Goal: Use online tool/utility: Utilize a website feature to perform a specific function

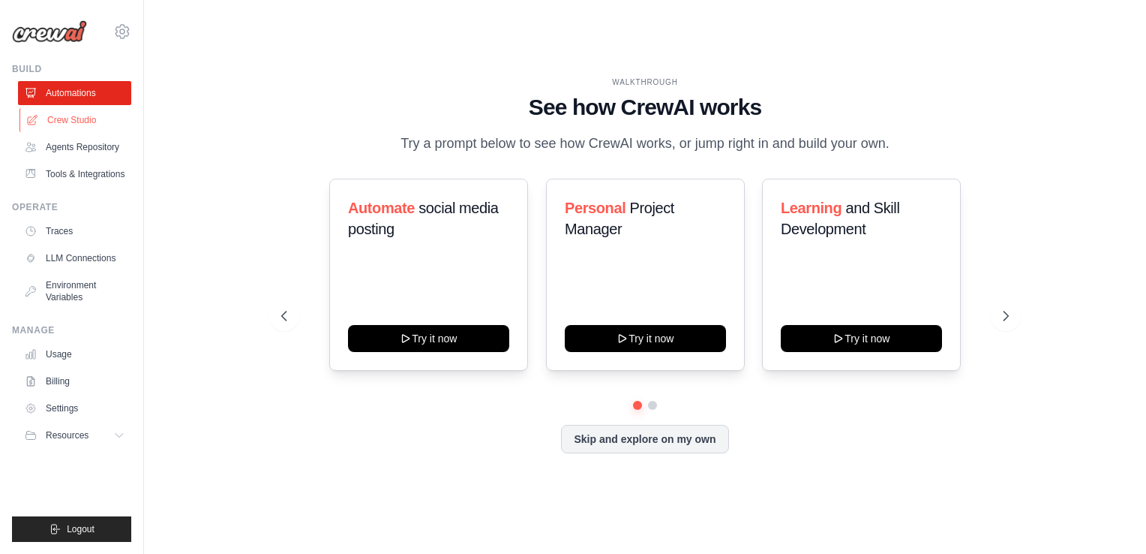
click at [72, 122] on link "Crew Studio" at bounding box center [76, 120] width 113 height 24
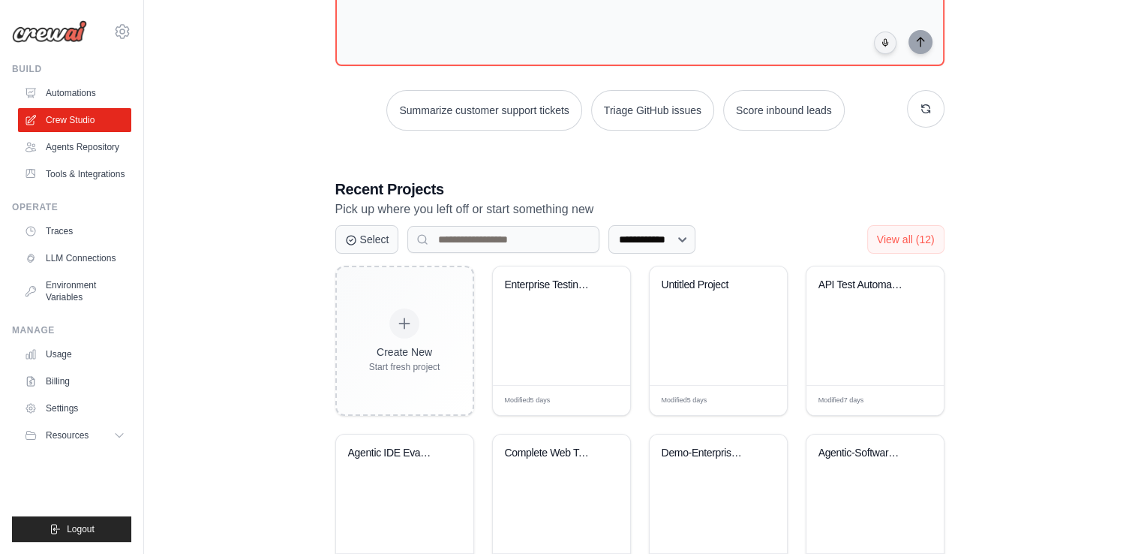
scroll to position [225, 0]
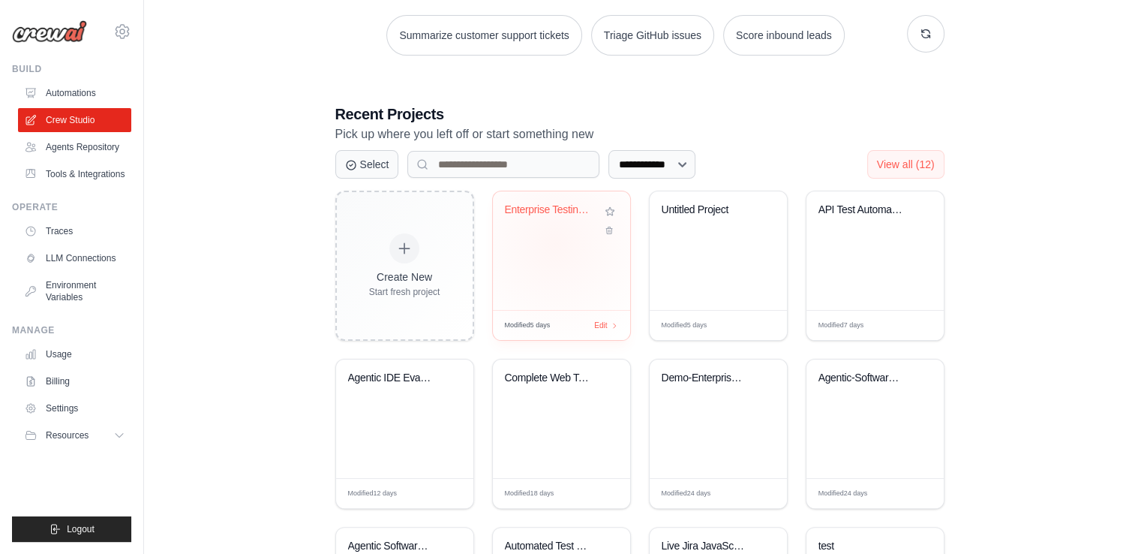
click at [555, 243] on div "Enterprise Testing Automation Platf..." at bounding box center [561, 250] width 137 height 119
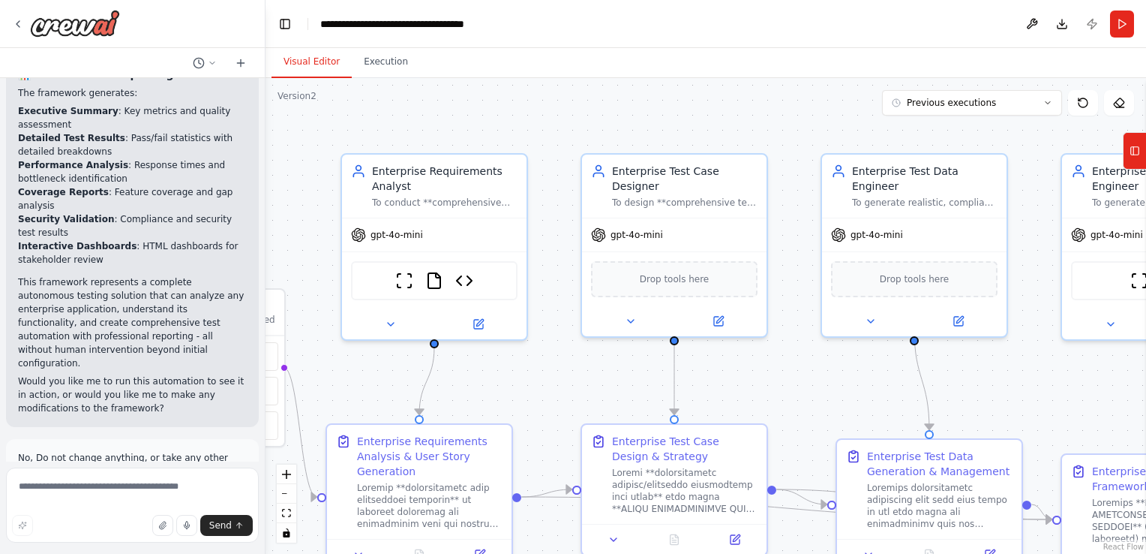
scroll to position [3723, 0]
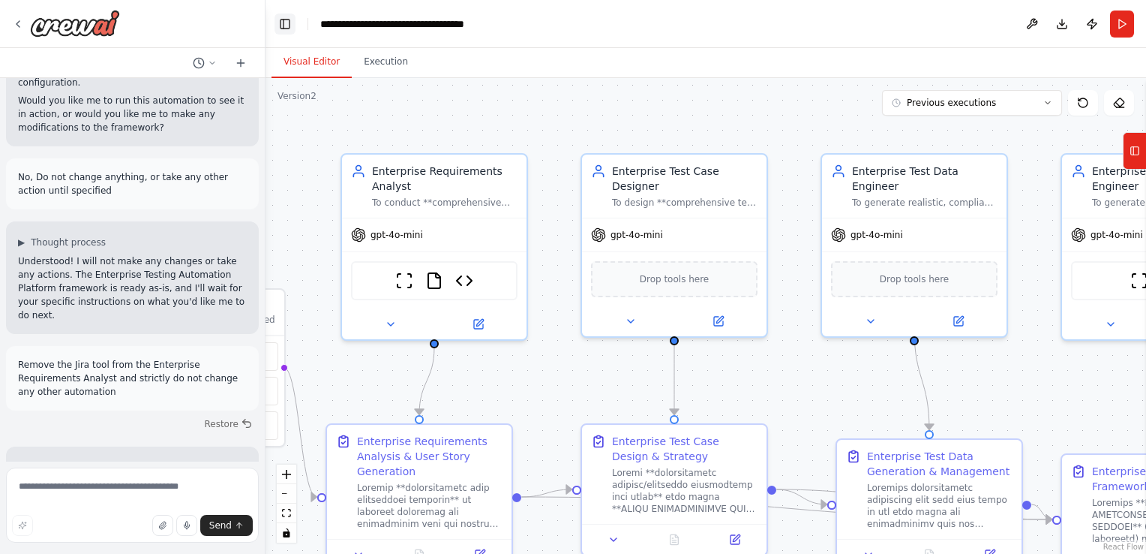
click at [286, 20] on button "Toggle Left Sidebar" at bounding box center [285, 24] width 21 height 21
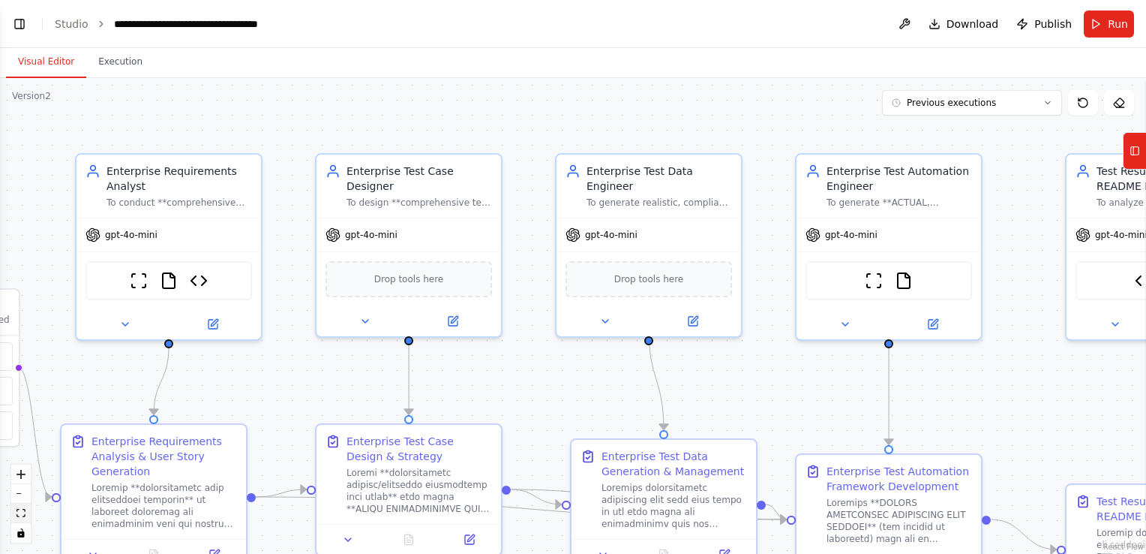
click at [25, 510] on icon "fit view" at bounding box center [21, 513] width 9 height 8
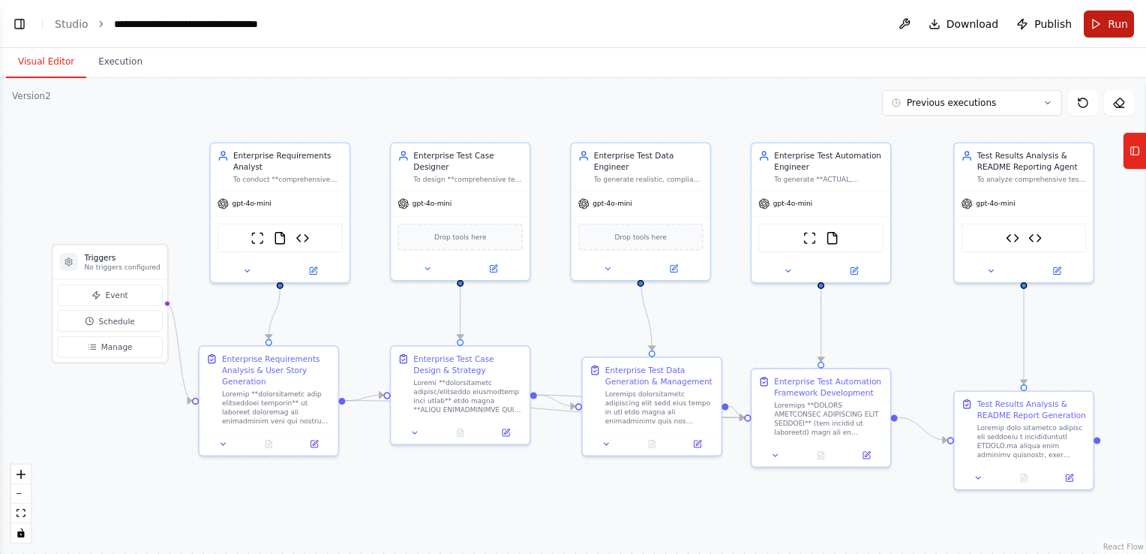
click at [1110, 20] on span "Run" at bounding box center [1118, 24] width 20 height 15
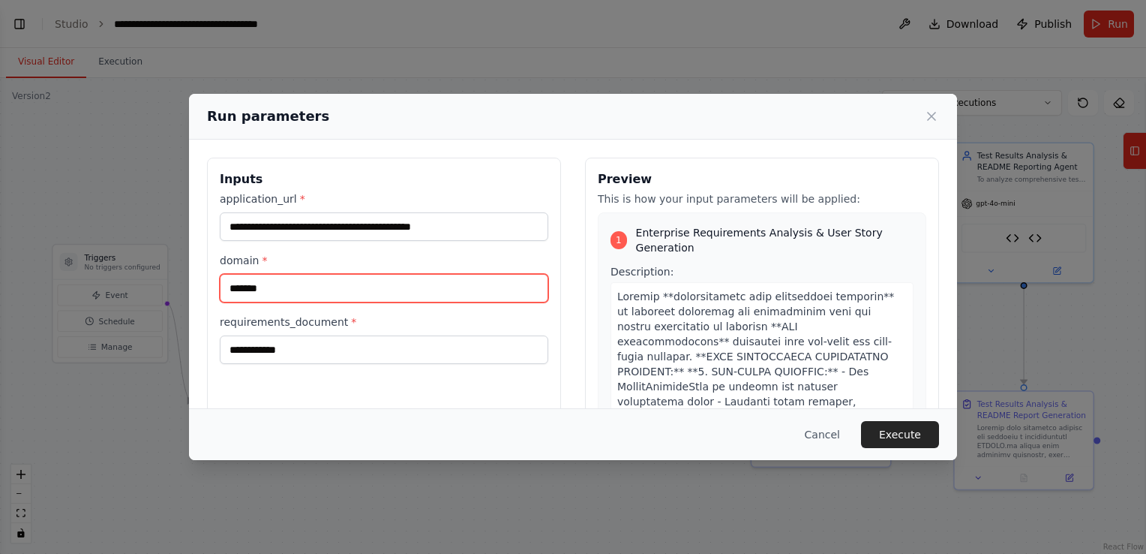
drag, startPoint x: 272, startPoint y: 289, endPoint x: 171, endPoint y: 296, distance: 101.5
click at [171, 296] on div "**********" at bounding box center [573, 277] width 1146 height 554
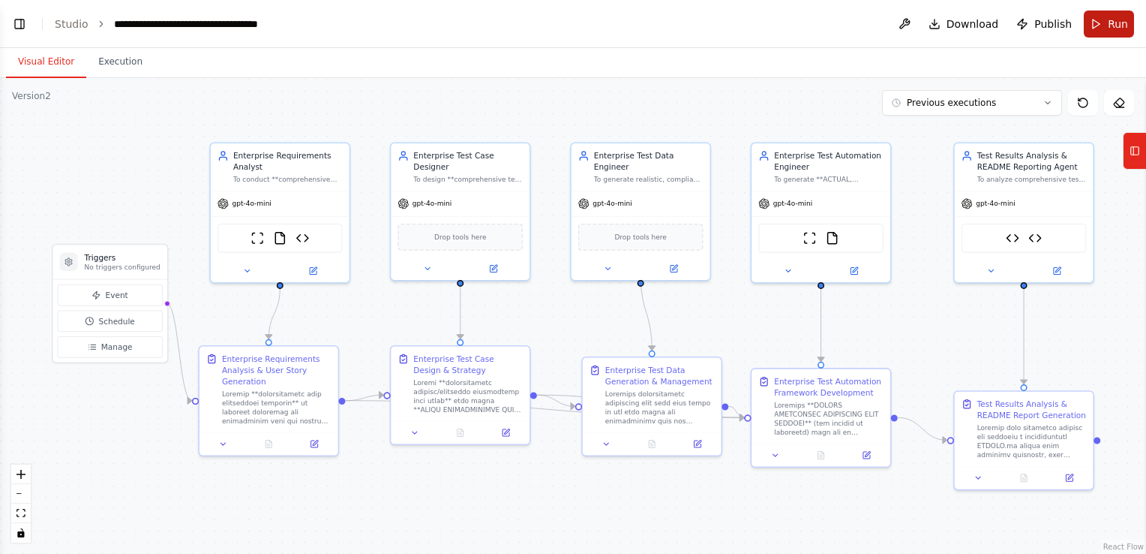
click at [1119, 28] on span "Run" at bounding box center [1118, 24] width 20 height 15
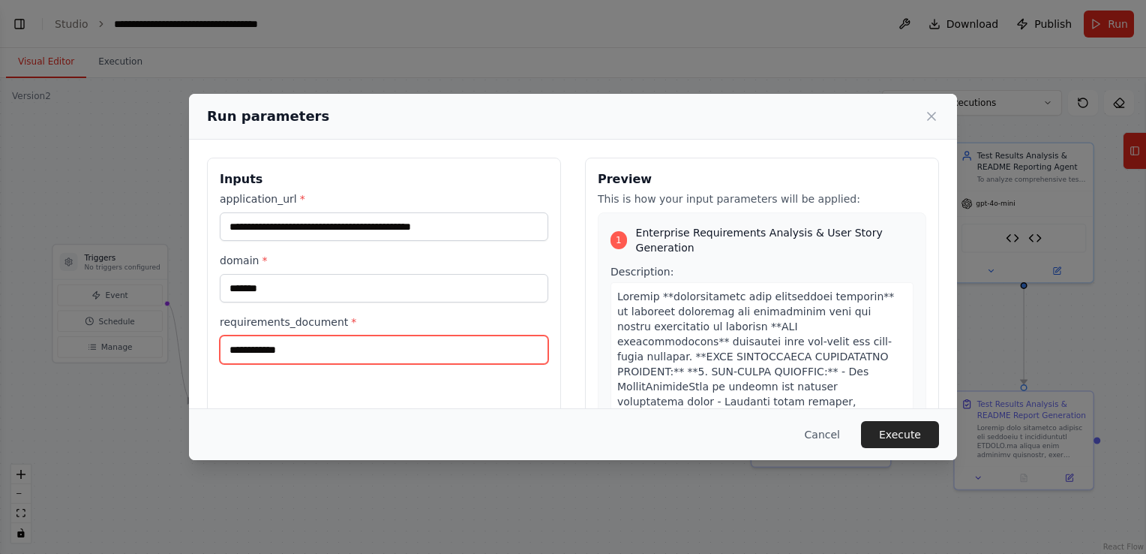
drag, startPoint x: 298, startPoint y: 349, endPoint x: 208, endPoint y: 350, distance: 90.0
click at [208, 350] on div "**********" at bounding box center [384, 336] width 354 height 356
type input "*"
type input "***"
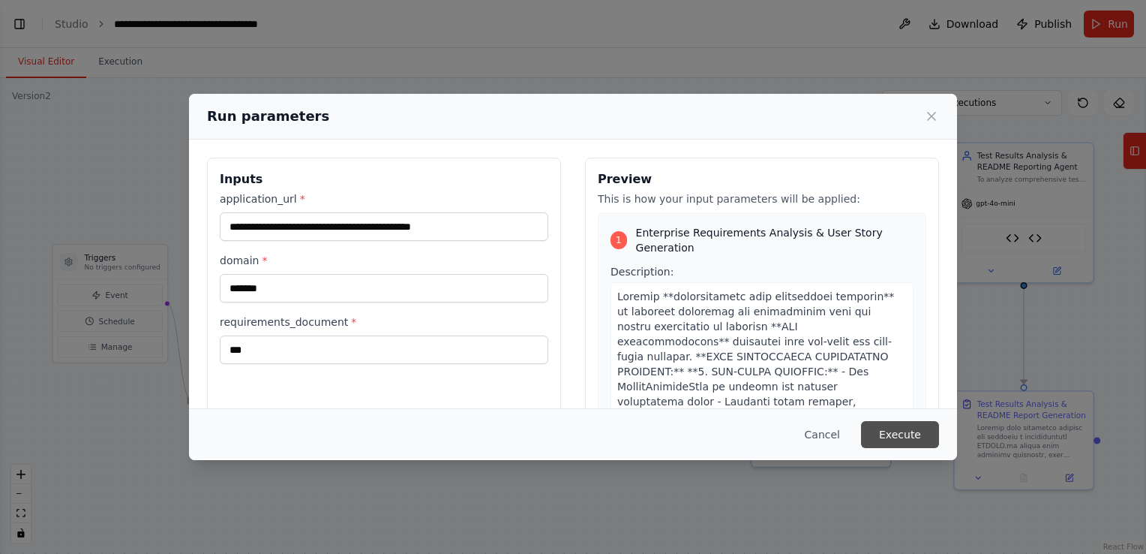
click at [899, 439] on button "Execute" at bounding box center [900, 434] width 78 height 27
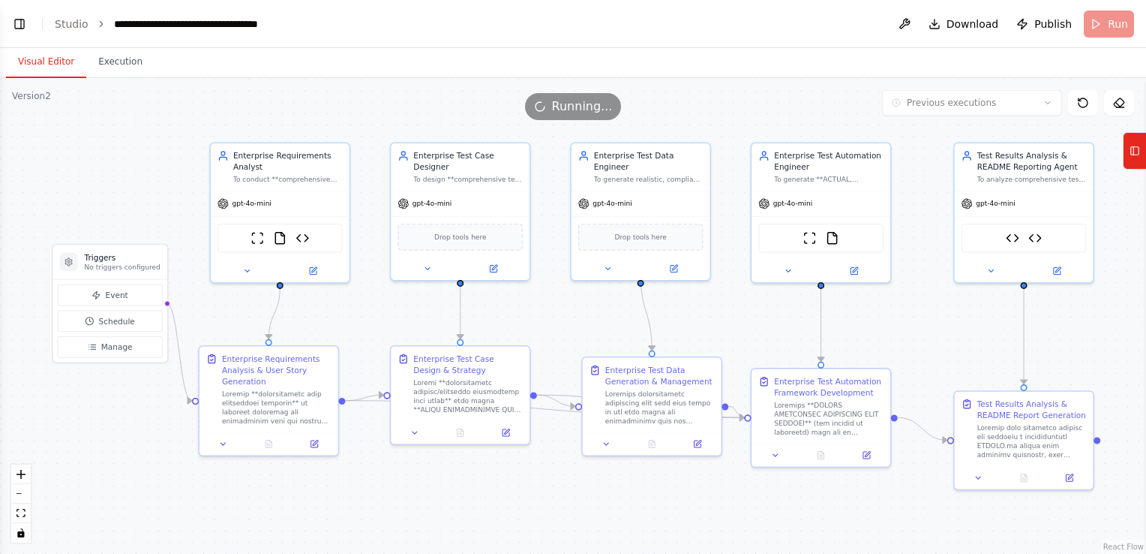
click at [47, 59] on button "Visual Editor" at bounding box center [46, 63] width 80 height 32
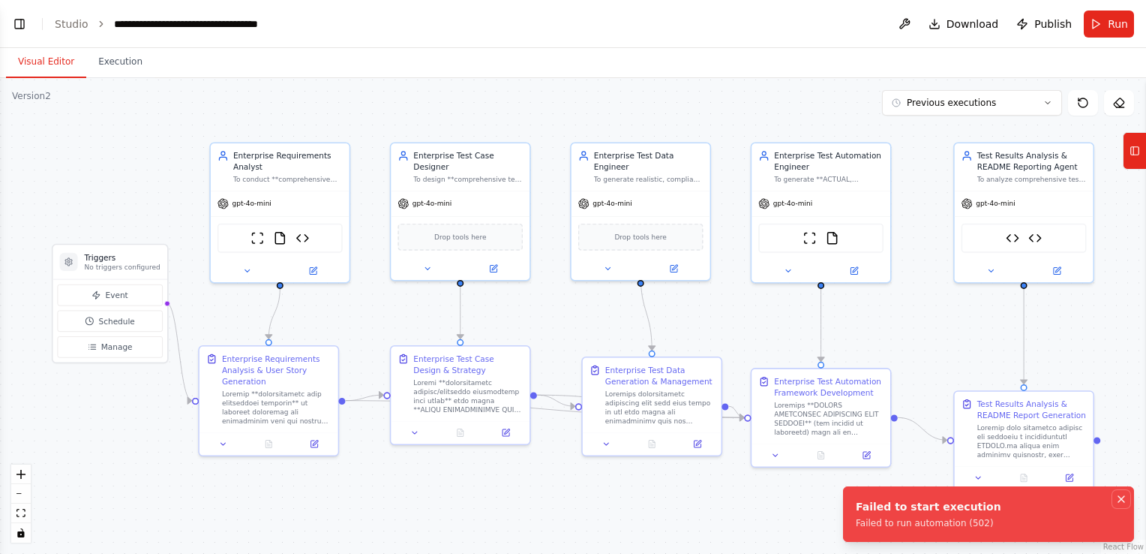
click at [1121, 497] on icon "Notifications (F8)" at bounding box center [1121, 499] width 12 height 12
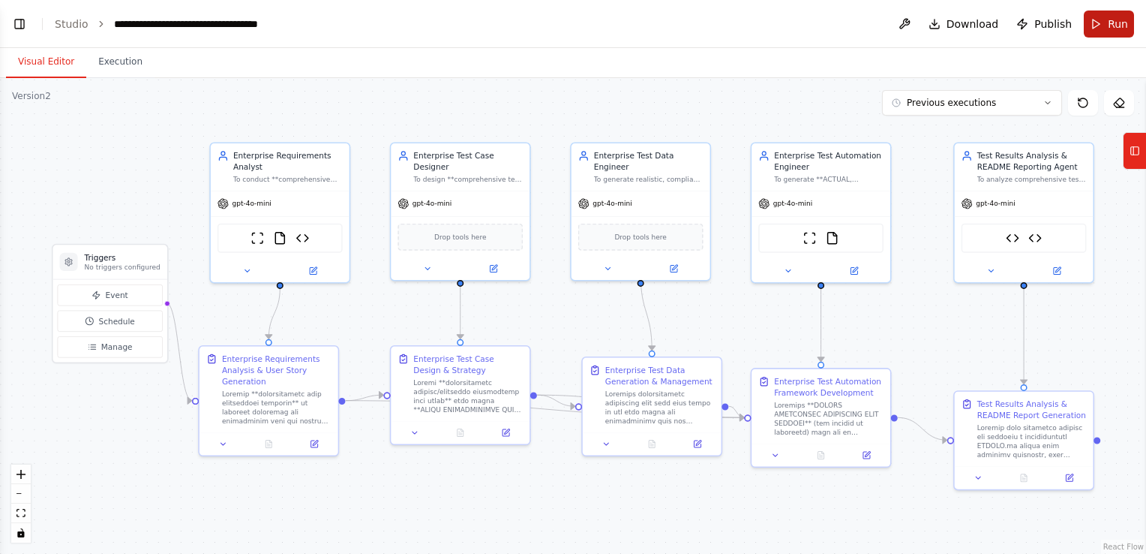
click at [1115, 29] on span "Run" at bounding box center [1118, 24] width 20 height 15
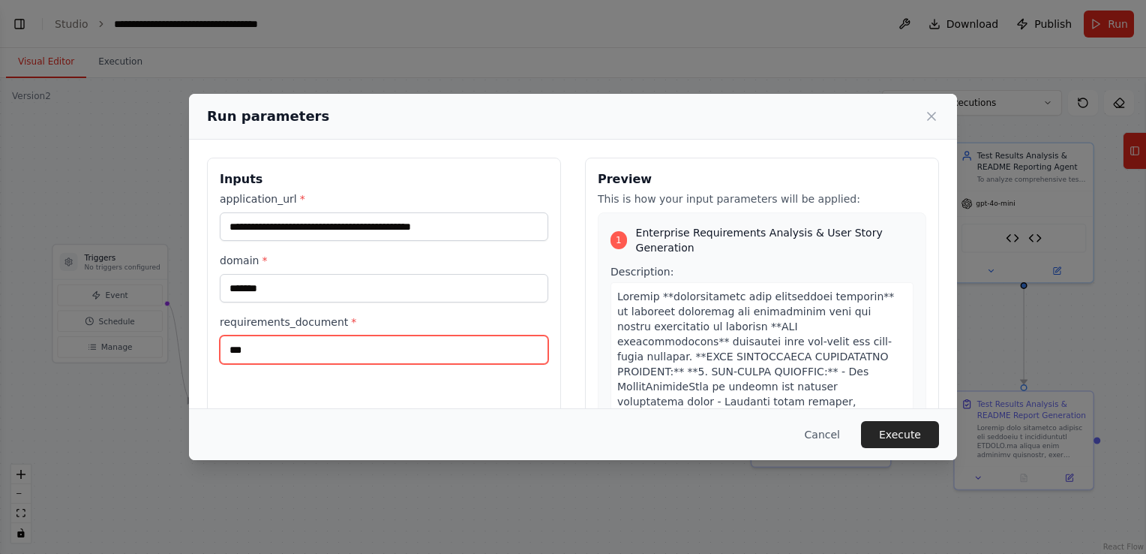
drag, startPoint x: 286, startPoint y: 354, endPoint x: 167, endPoint y: 355, distance: 119.3
click at [167, 355] on div "**********" at bounding box center [573, 277] width 1146 height 554
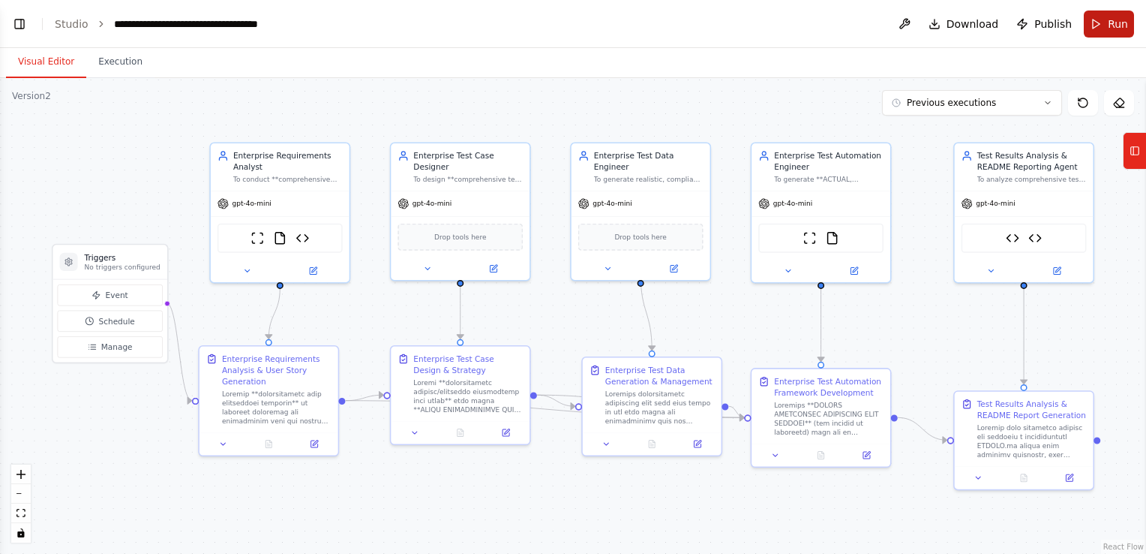
click at [1119, 31] on span "Run" at bounding box center [1118, 24] width 20 height 15
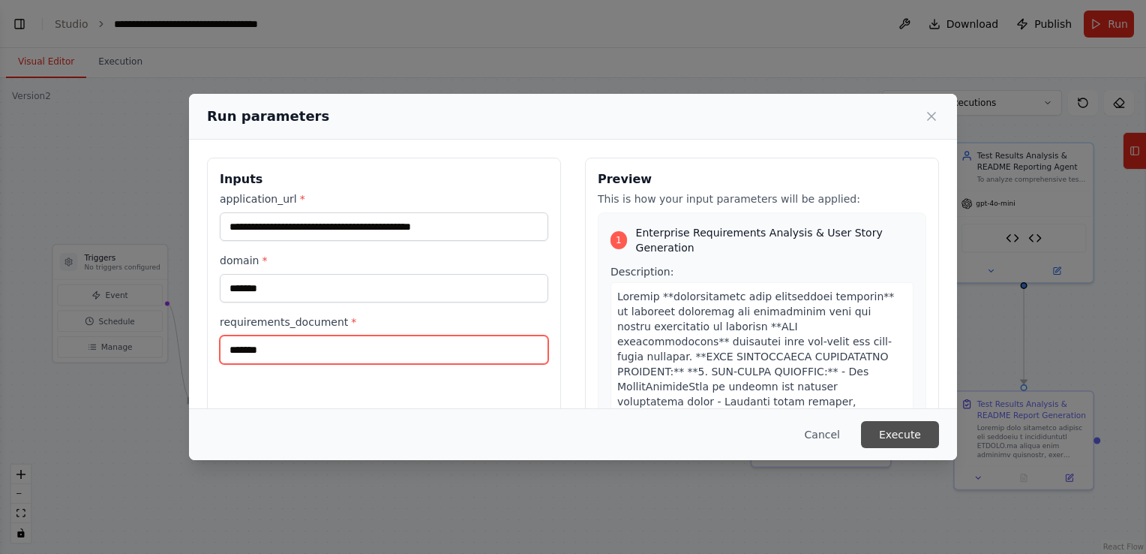
type input "*******"
click at [903, 428] on button "Execute" at bounding box center [900, 434] width 78 height 27
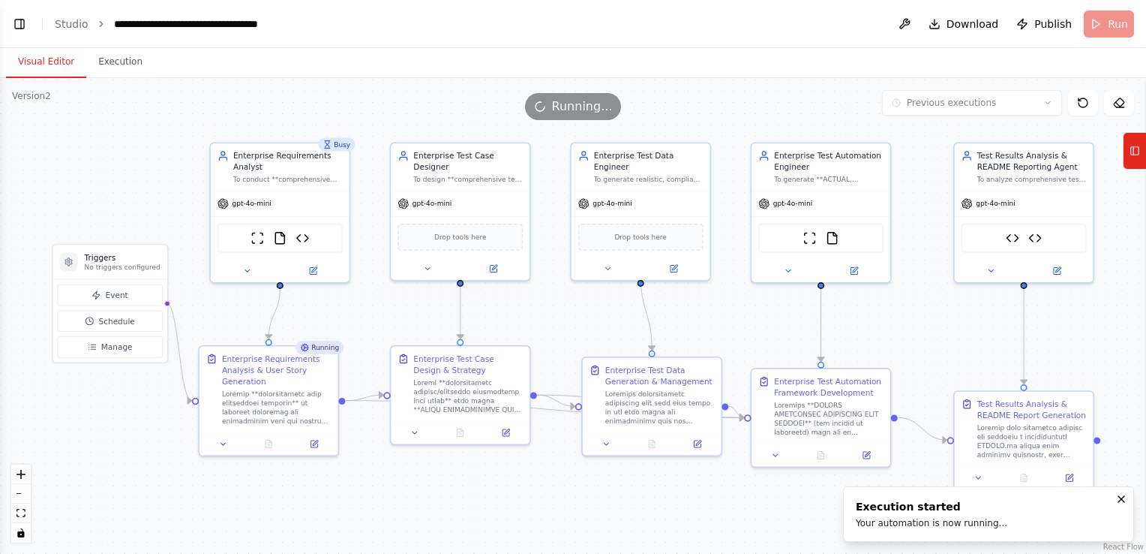
click at [50, 59] on button "Visual Editor" at bounding box center [46, 63] width 80 height 32
click at [123, 64] on button "Execution" at bounding box center [120, 63] width 68 height 32
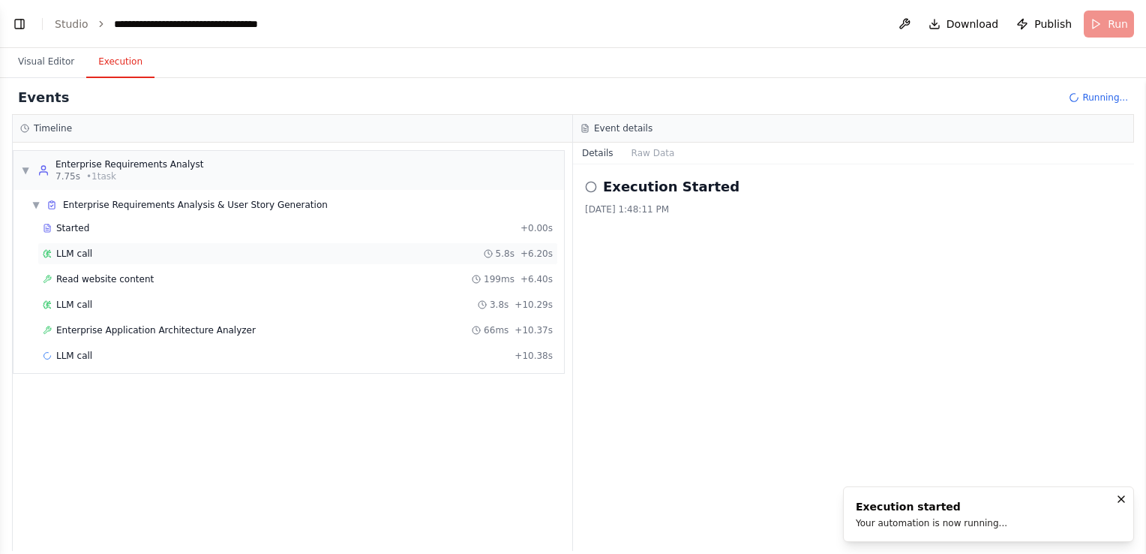
click at [93, 254] on div "LLM call 5.8s + 6.20s" at bounding box center [298, 254] width 510 height 12
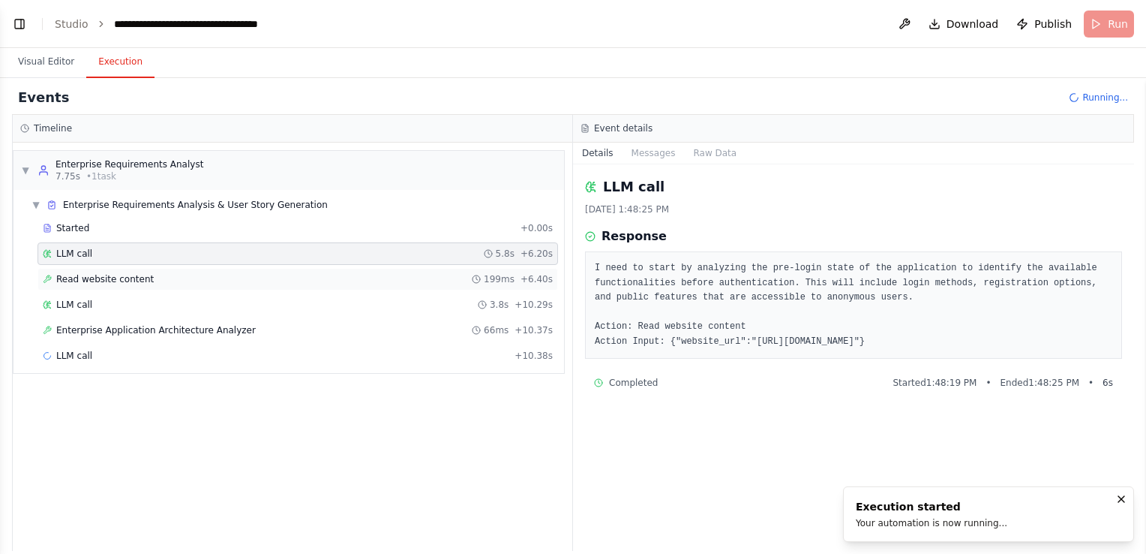
click at [149, 273] on div "Read website content 199ms + 6.40s" at bounding box center [298, 279] width 510 height 12
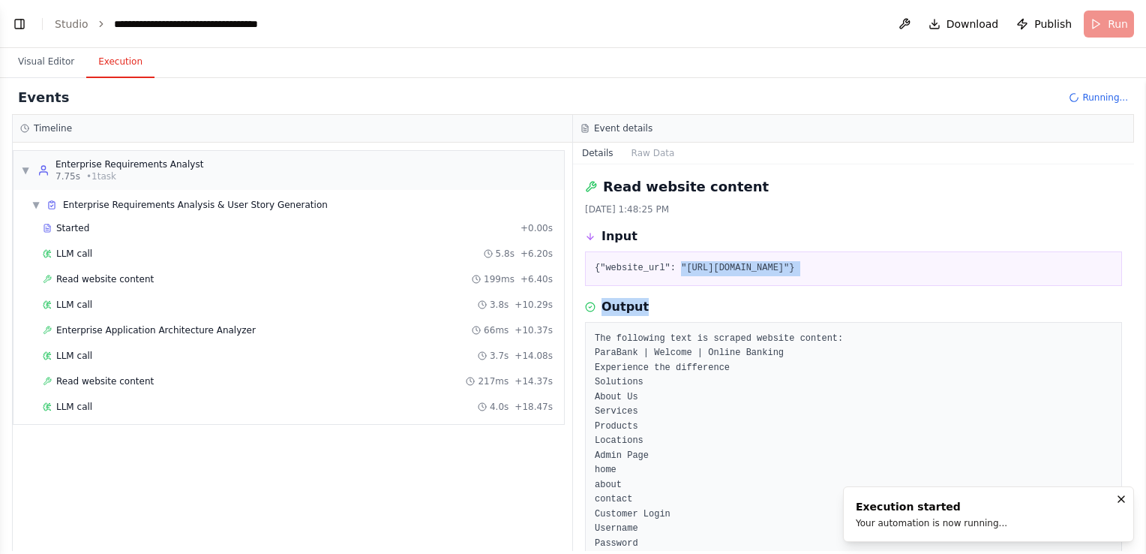
drag, startPoint x: 676, startPoint y: 270, endPoint x: 959, endPoint y: 285, distance: 283.2
click at [959, 285] on div "Read website content 10/13/2025, 1:48:25 PM Input {"website_url": "https://para…" at bounding box center [853, 357] width 561 height 386
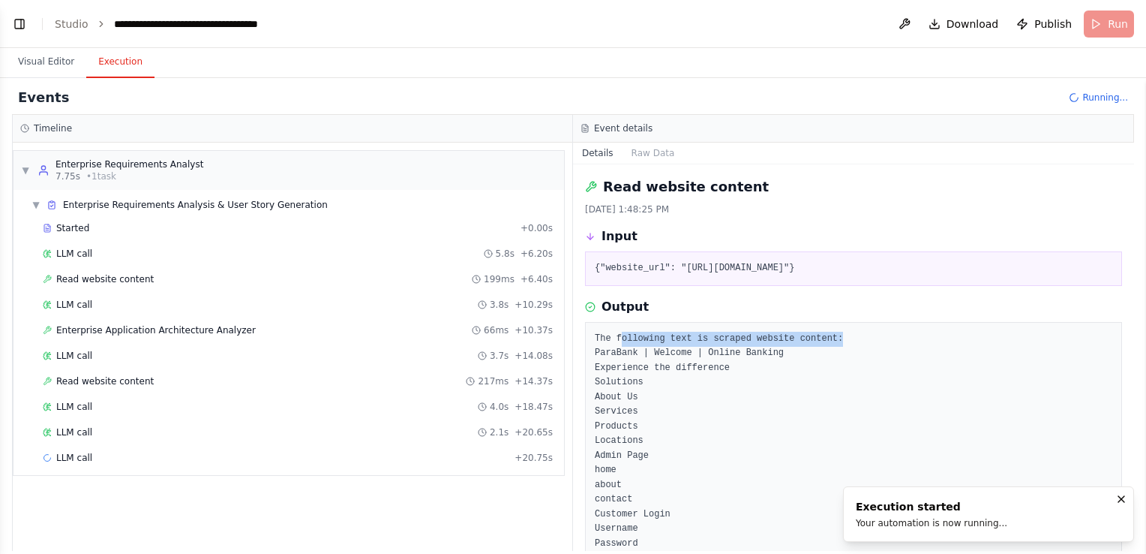
drag, startPoint x: 621, startPoint y: 339, endPoint x: 832, endPoint y: 335, distance: 210.8
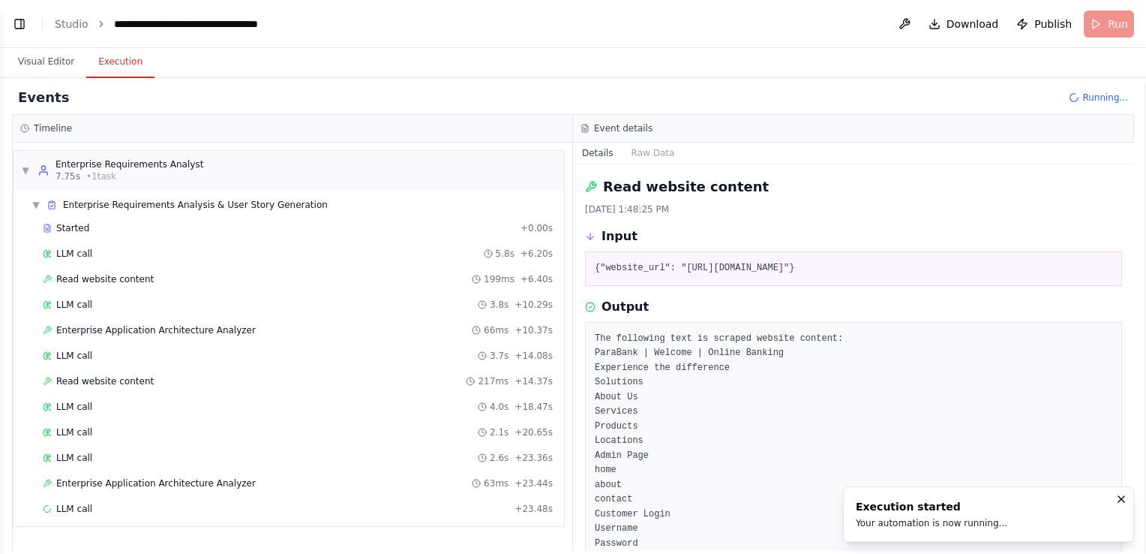
drag, startPoint x: 832, startPoint y: 335, endPoint x: 785, endPoint y: 420, distance: 97.7
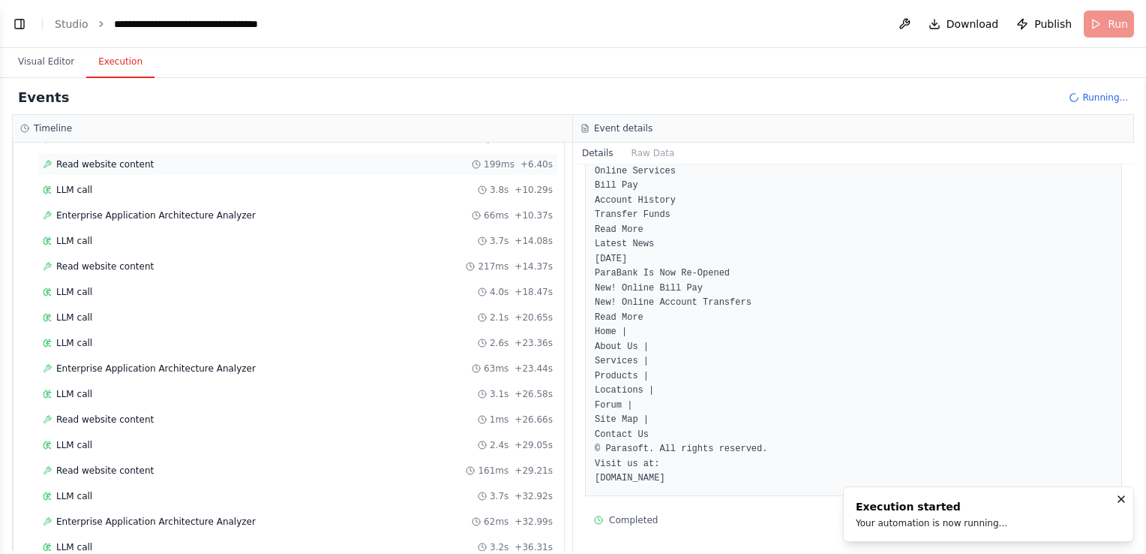
scroll to position [150, 0]
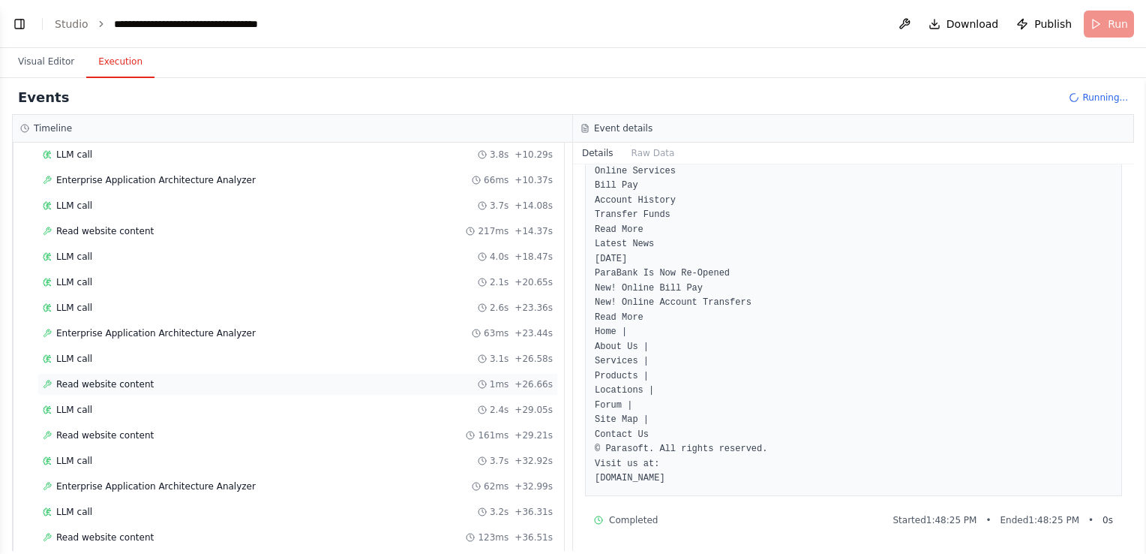
click at [146, 379] on div "Read website content 1ms + 26.66s" at bounding box center [298, 384] width 510 height 12
click at [161, 323] on div "Enterprise Application Architecture Analyzer 63ms + 23.44s" at bounding box center [298, 333] width 521 height 23
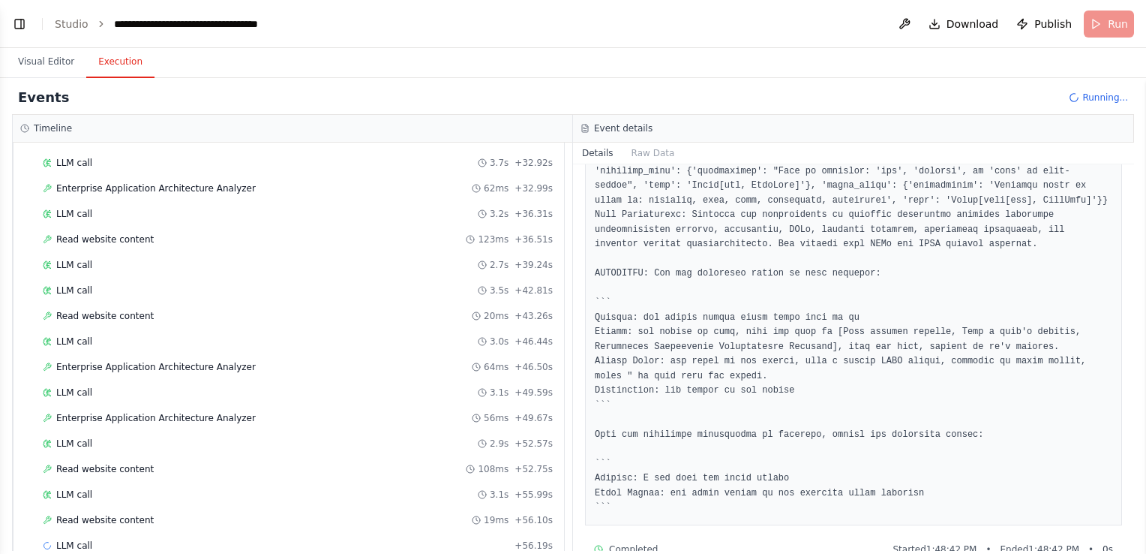
scroll to position [467, 0]
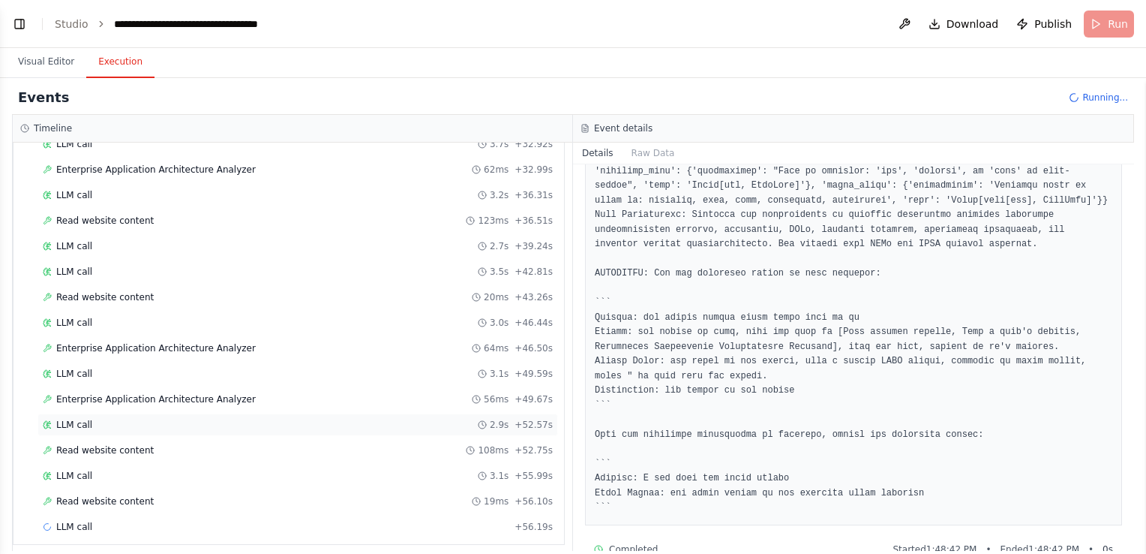
click at [135, 421] on div "LLM call 2.9s + 52.57s" at bounding box center [298, 425] width 510 height 12
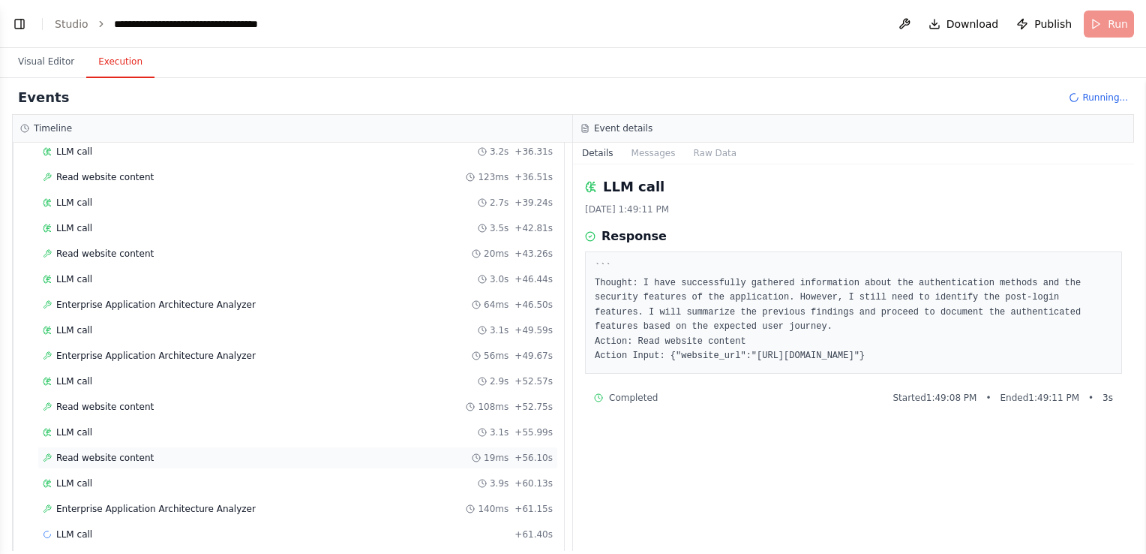
scroll to position [517, 0]
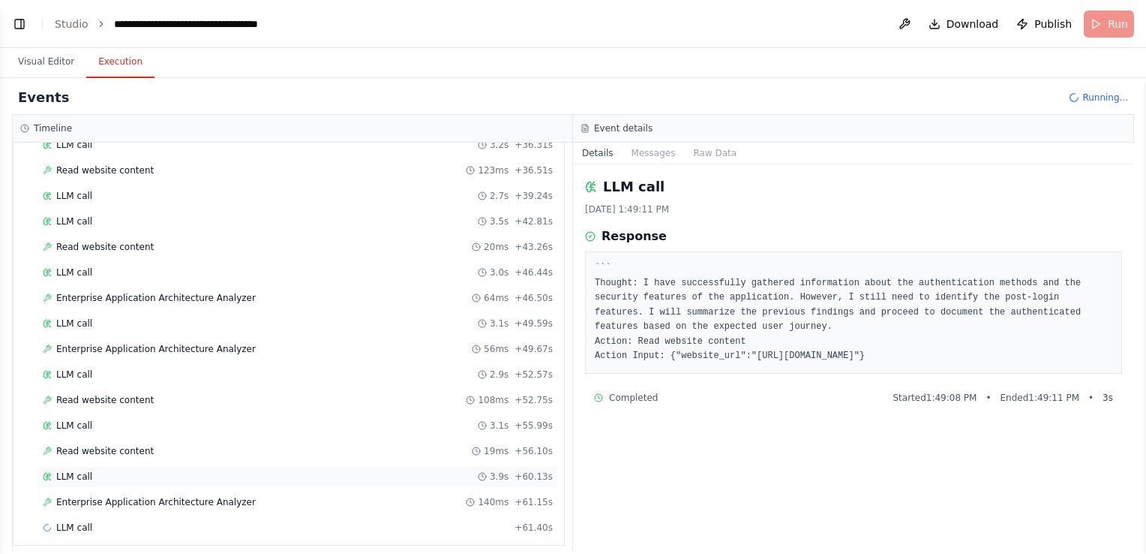
click at [90, 470] on div "LLM call 3.9s + 60.13s" at bounding box center [298, 476] width 510 height 12
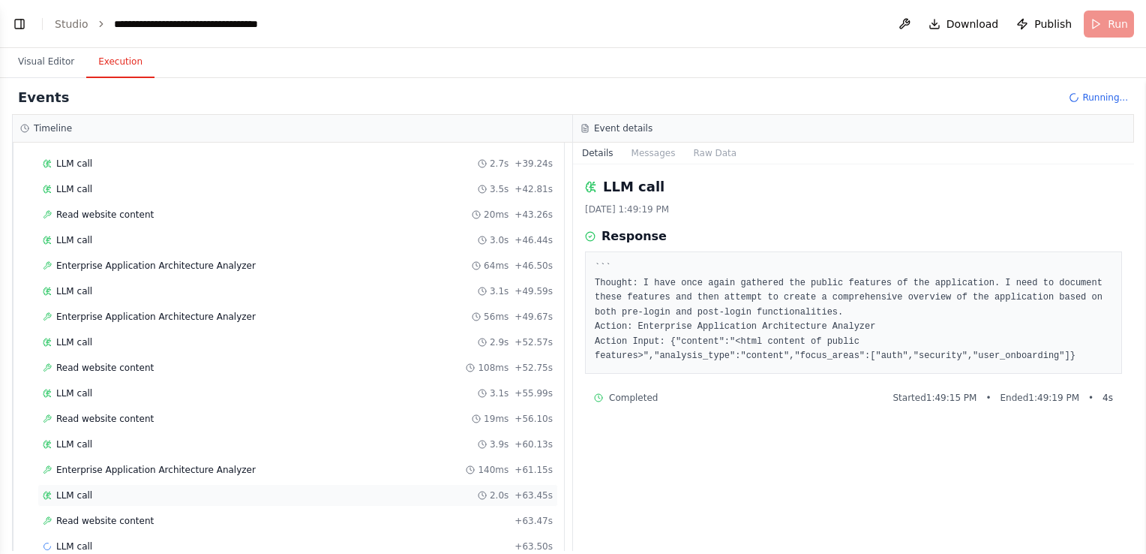
scroll to position [567, 0]
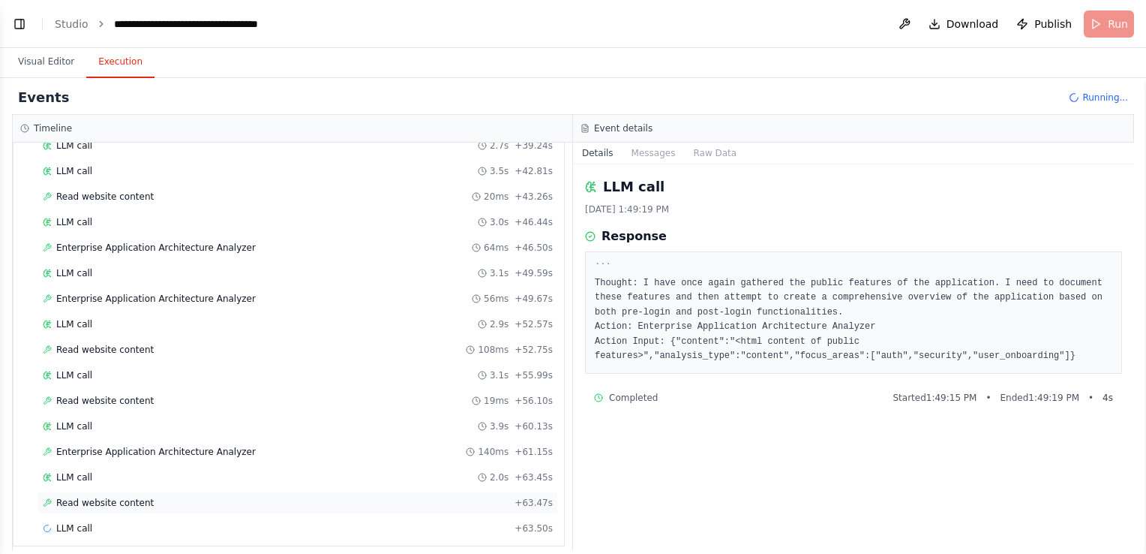
click at [233, 497] on div "Read website content + 63.47s" at bounding box center [298, 503] width 510 height 12
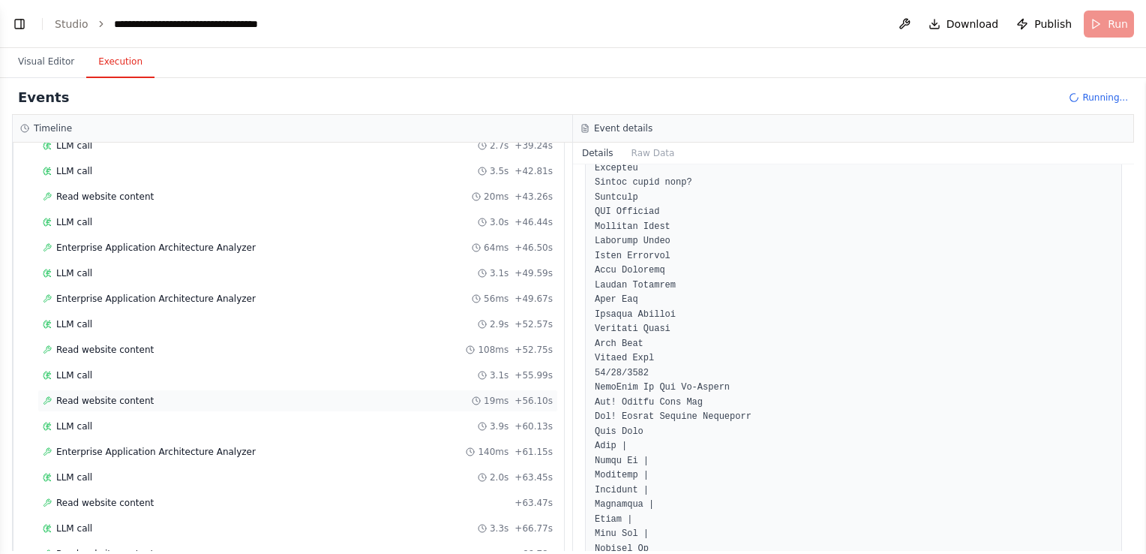
scroll to position [618, 0]
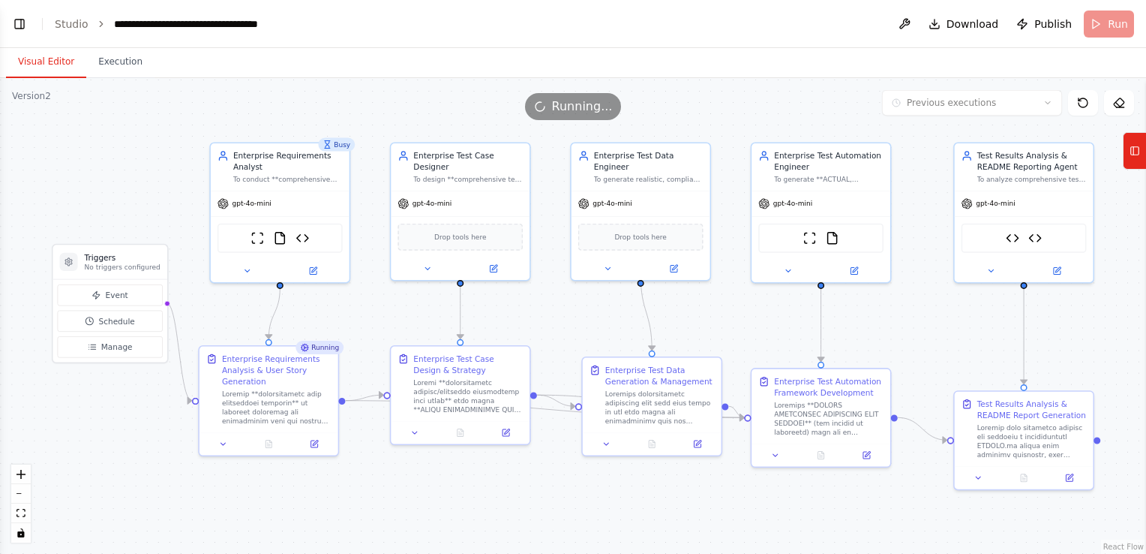
click at [39, 59] on button "Visual Editor" at bounding box center [46, 63] width 80 height 32
click at [105, 59] on button "Execution" at bounding box center [120, 63] width 68 height 32
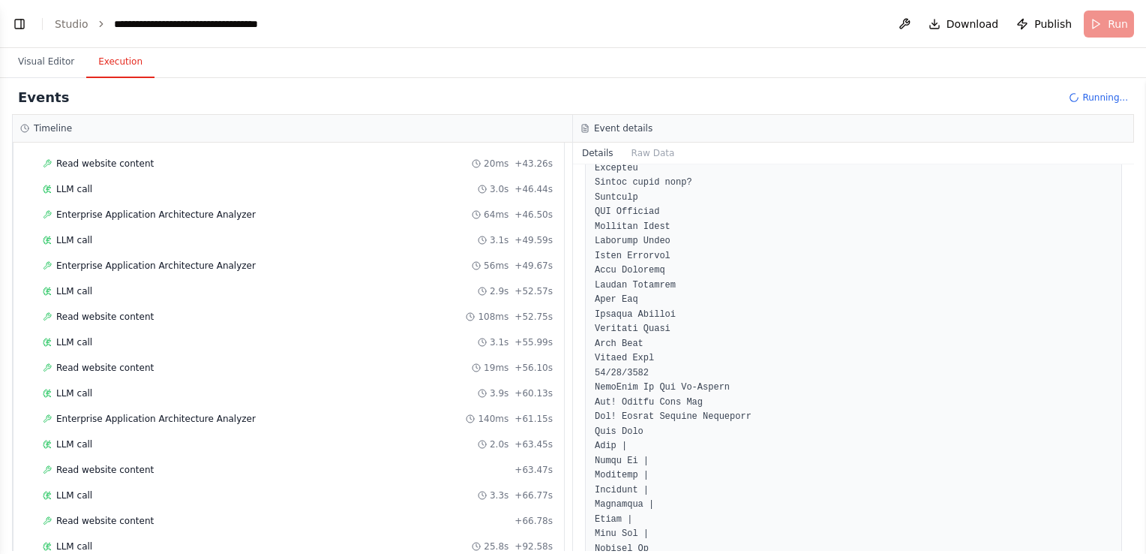
scroll to position [773, 0]
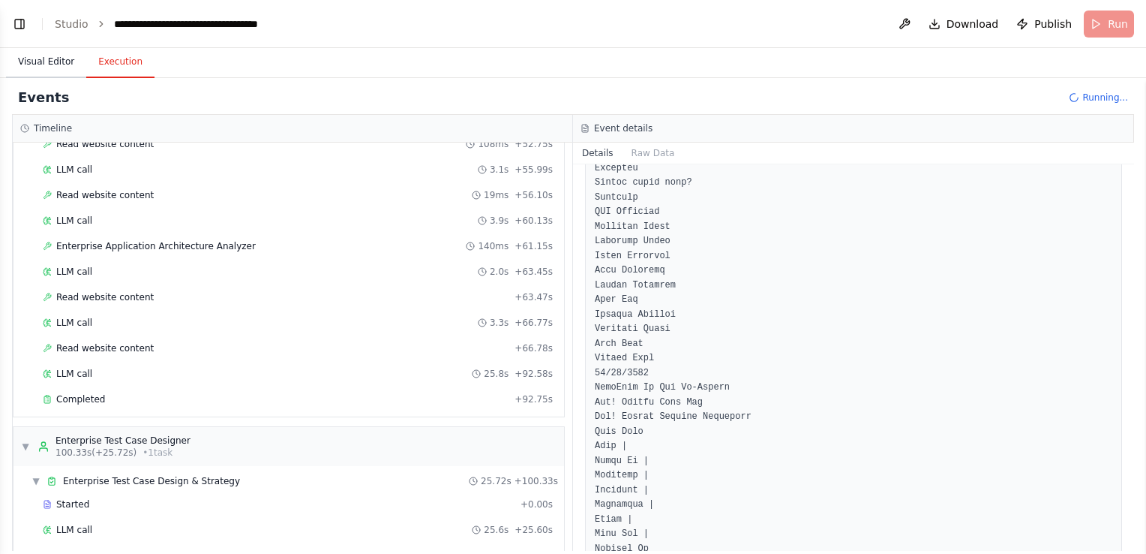
click at [53, 65] on button "Visual Editor" at bounding box center [46, 63] width 80 height 32
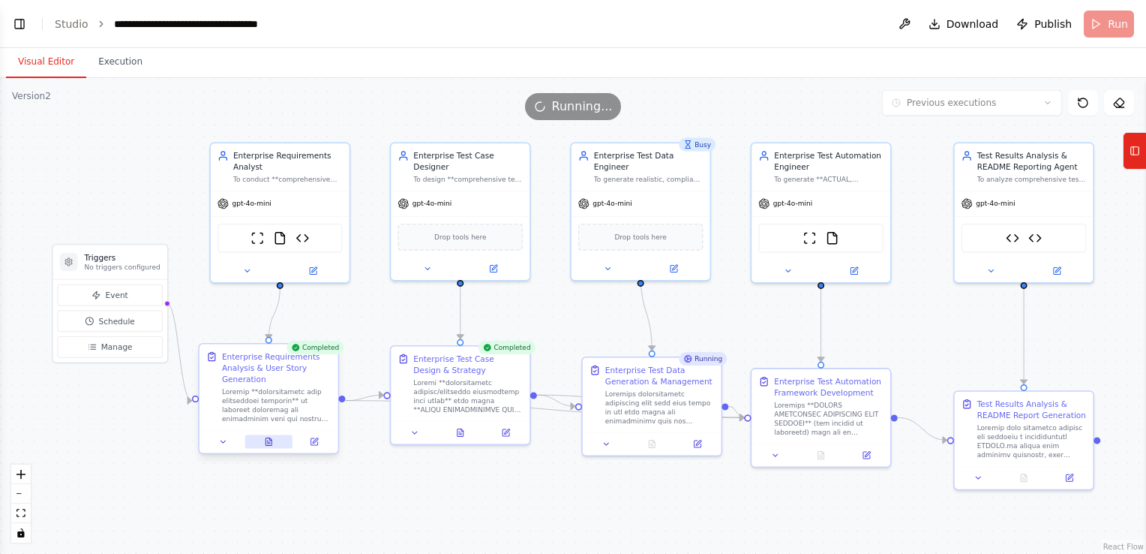
click at [268, 444] on icon at bounding box center [269, 442] width 6 height 8
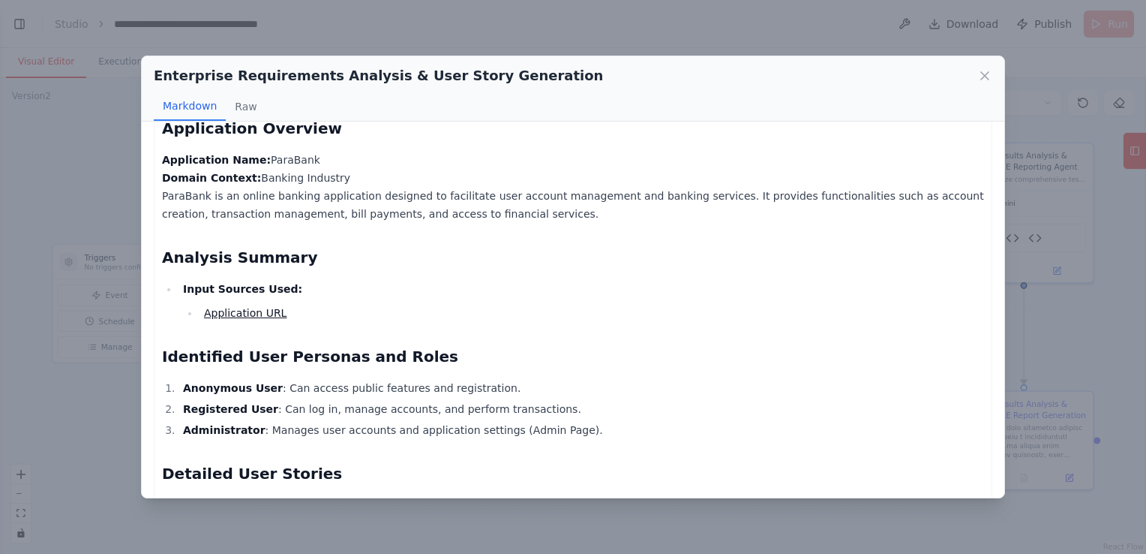
scroll to position [150, 0]
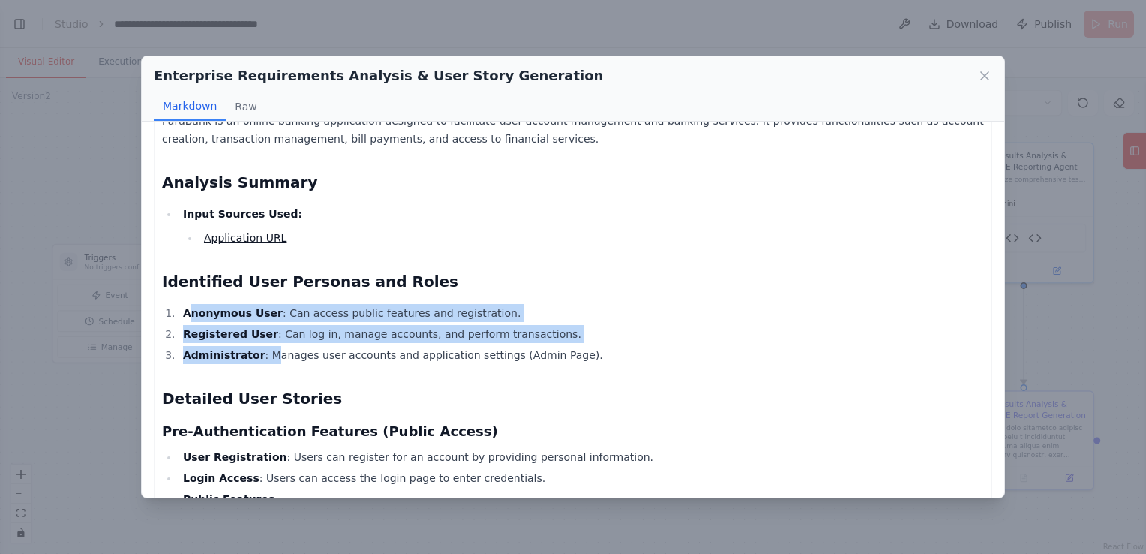
drag, startPoint x: 189, startPoint y: 314, endPoint x: 258, endPoint y: 349, distance: 77.5
click at [258, 349] on ol "Anonymous User : Can access public features and registration. Registered User :…" at bounding box center [573, 334] width 822 height 60
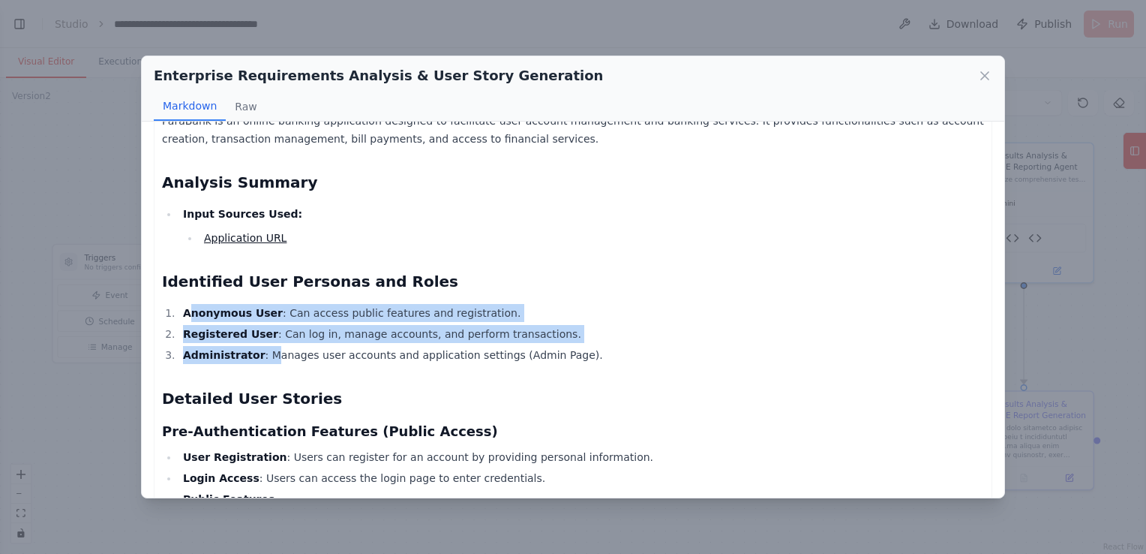
drag, startPoint x: 188, startPoint y: 311, endPoint x: 260, endPoint y: 344, distance: 78.5
click at [260, 344] on ol "Anonymous User : Can access public features and registration. Registered User :…" at bounding box center [573, 334] width 822 height 60
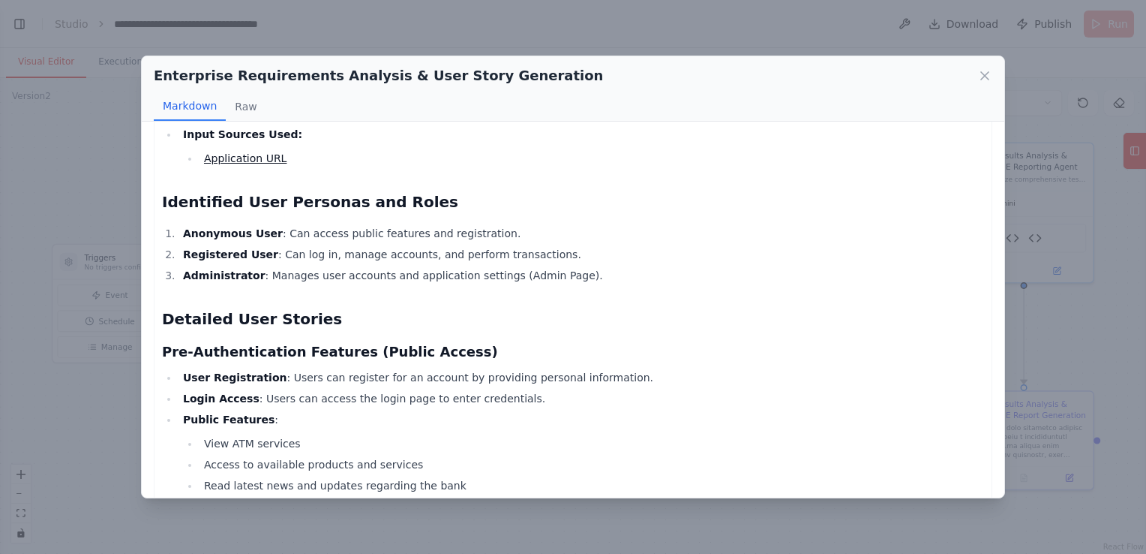
scroll to position [0, 0]
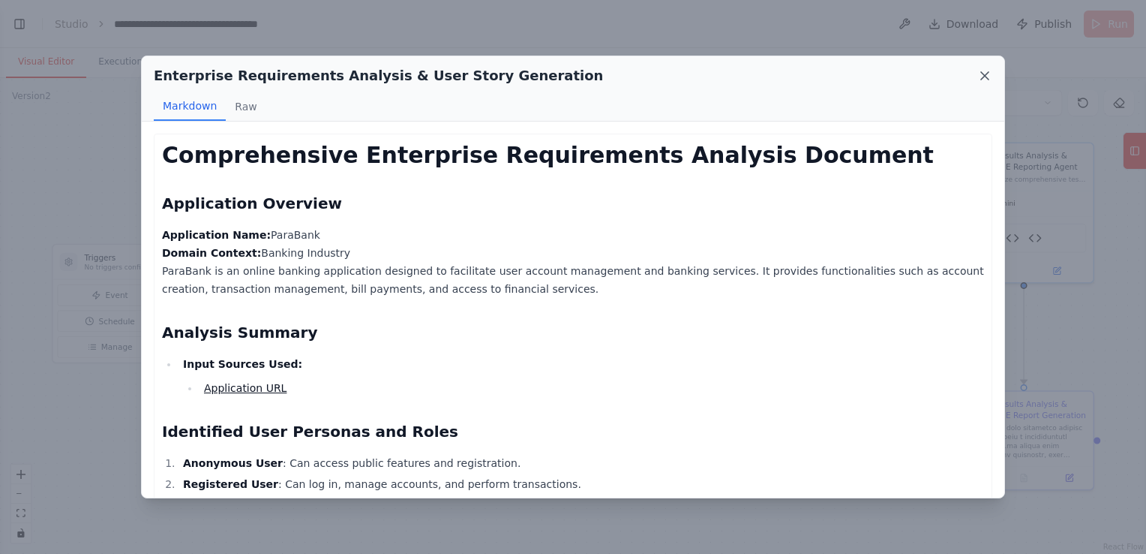
click at [987, 74] on icon at bounding box center [984, 75] width 15 height 15
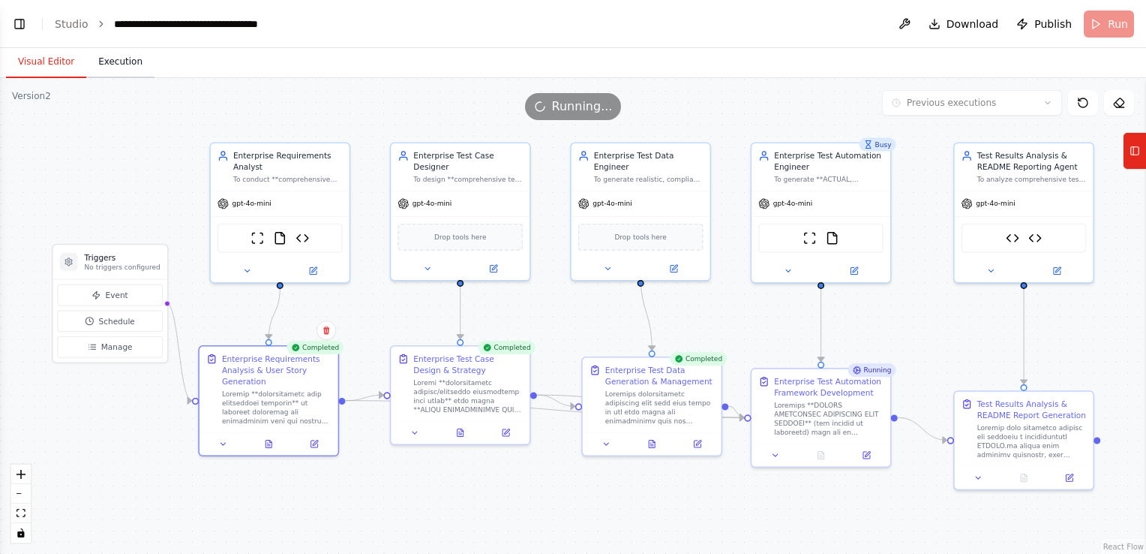
click at [109, 56] on button "Execution" at bounding box center [120, 63] width 68 height 32
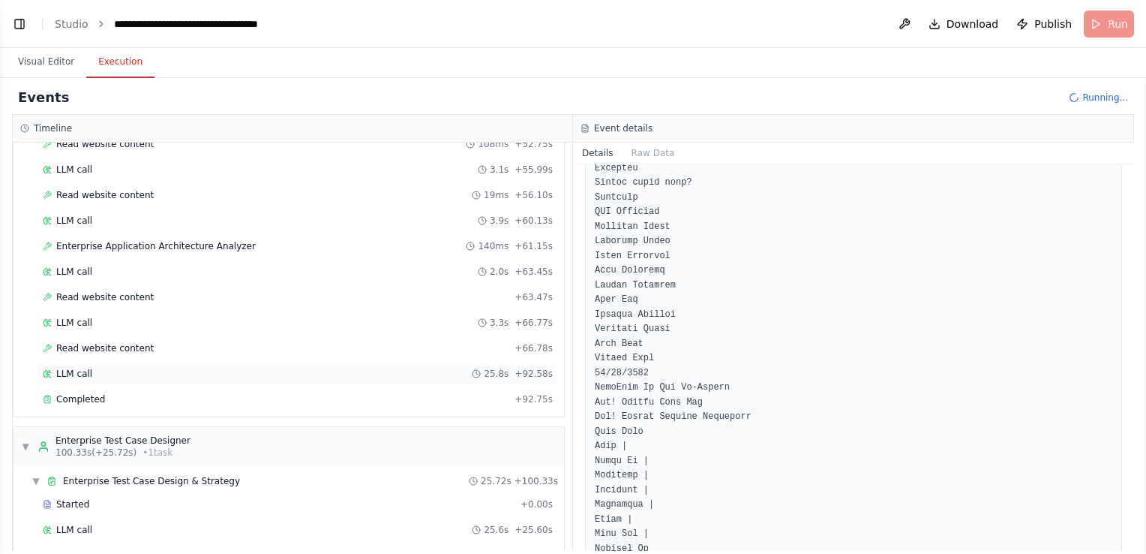
click at [98, 368] on div "LLM call 25.8s + 92.58s" at bounding box center [298, 374] width 510 height 12
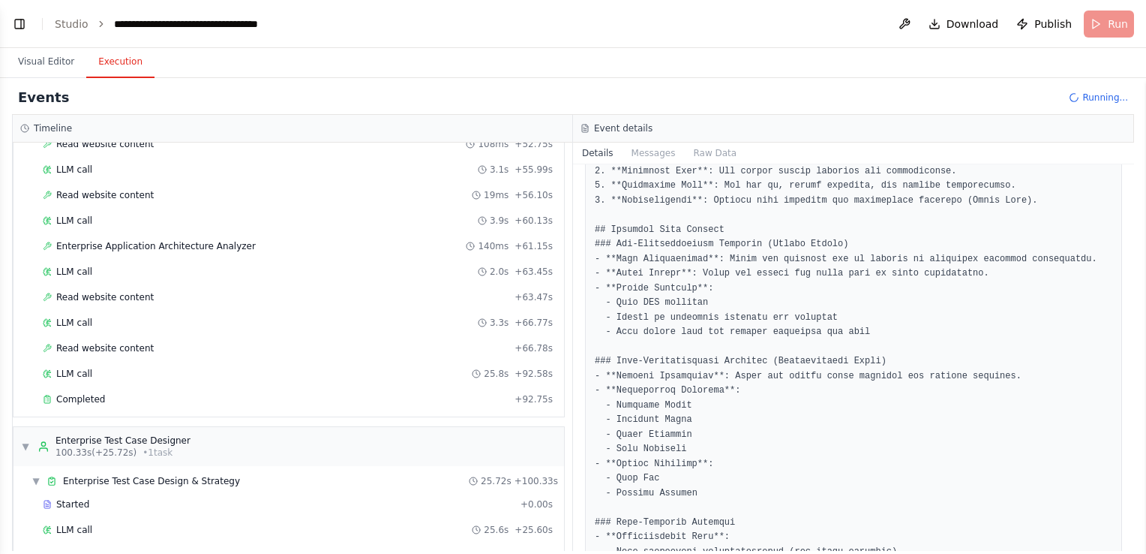
scroll to position [825, 0]
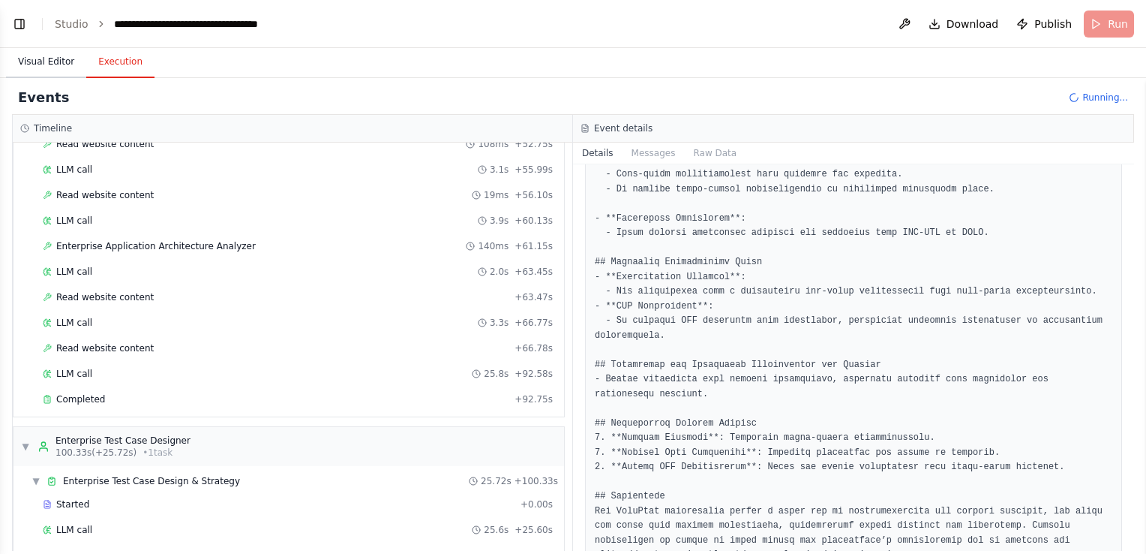
click at [32, 59] on button "Visual Editor" at bounding box center [46, 63] width 80 height 32
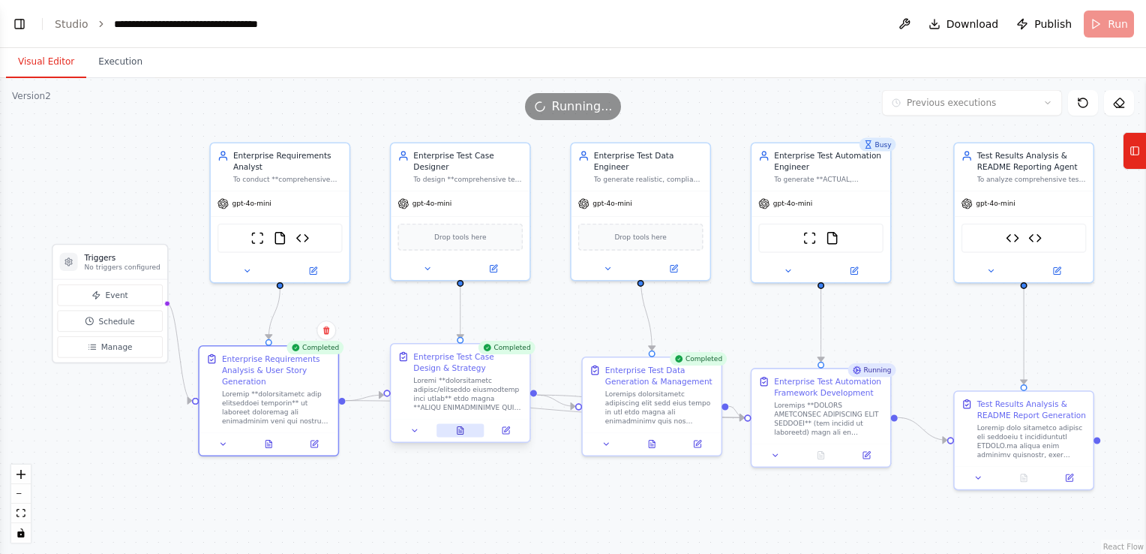
click at [456, 428] on icon at bounding box center [460, 430] width 9 height 9
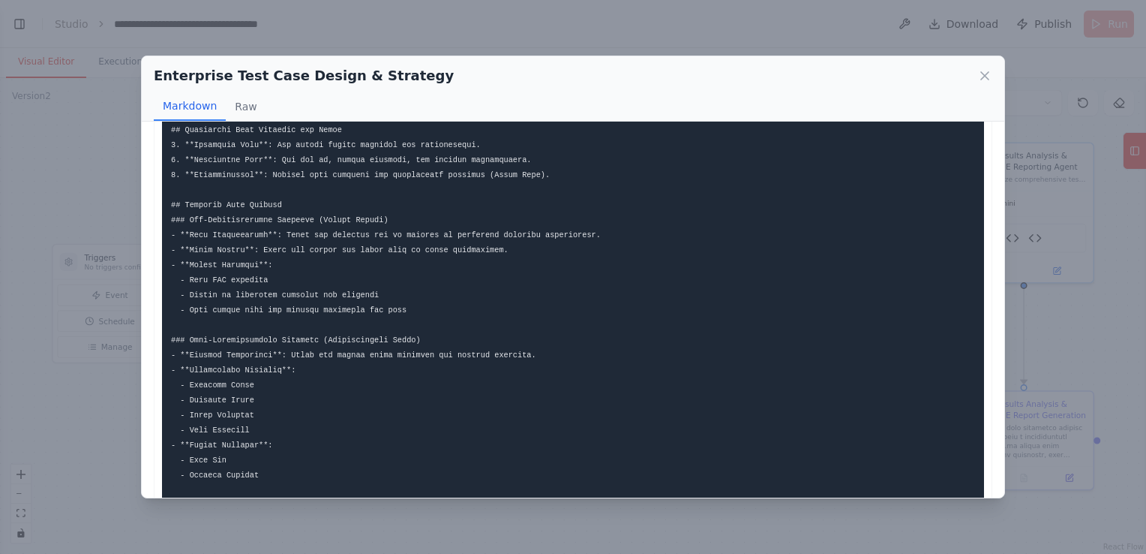
scroll to position [150, 0]
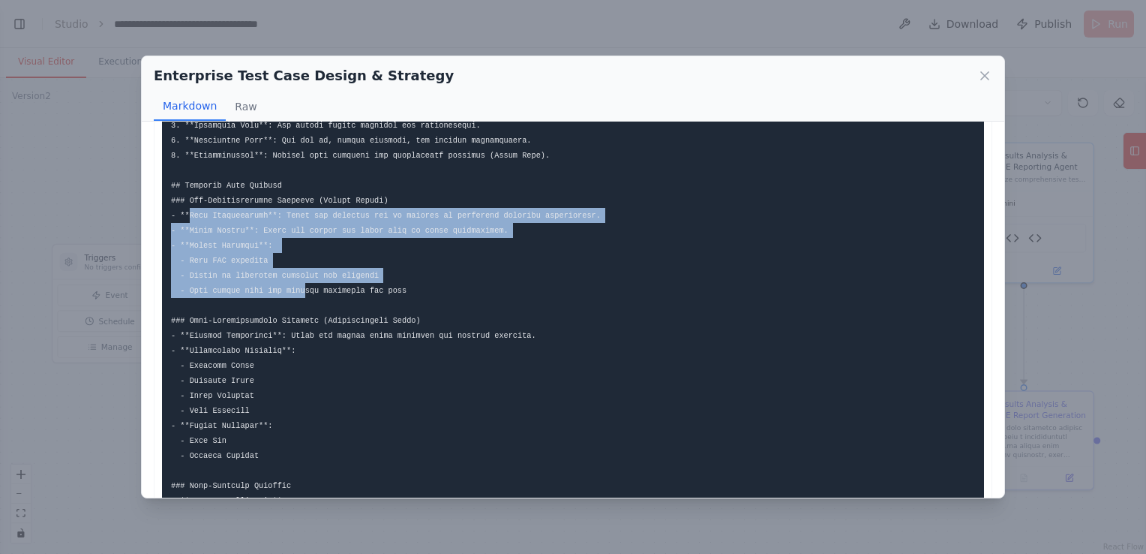
drag, startPoint x: 189, startPoint y: 218, endPoint x: 292, endPoint y: 293, distance: 127.2
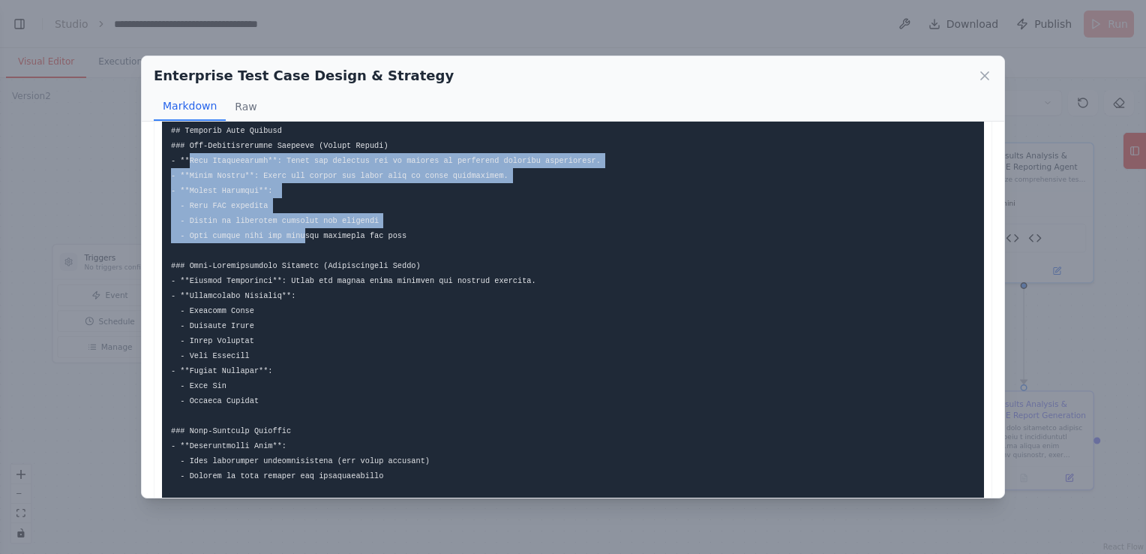
scroll to position [225, 0]
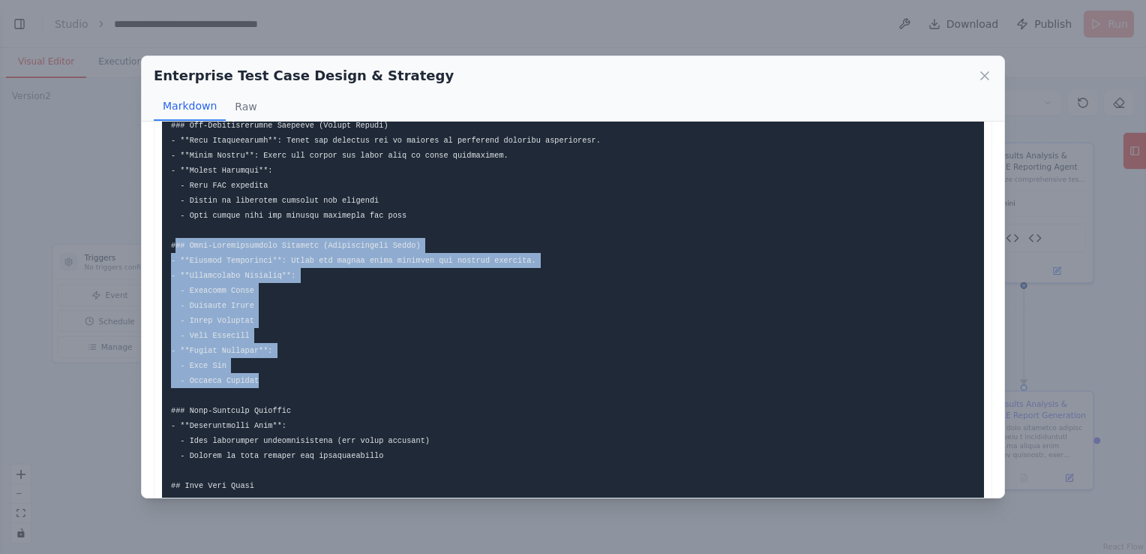
drag, startPoint x: 175, startPoint y: 251, endPoint x: 284, endPoint y: 375, distance: 165.3
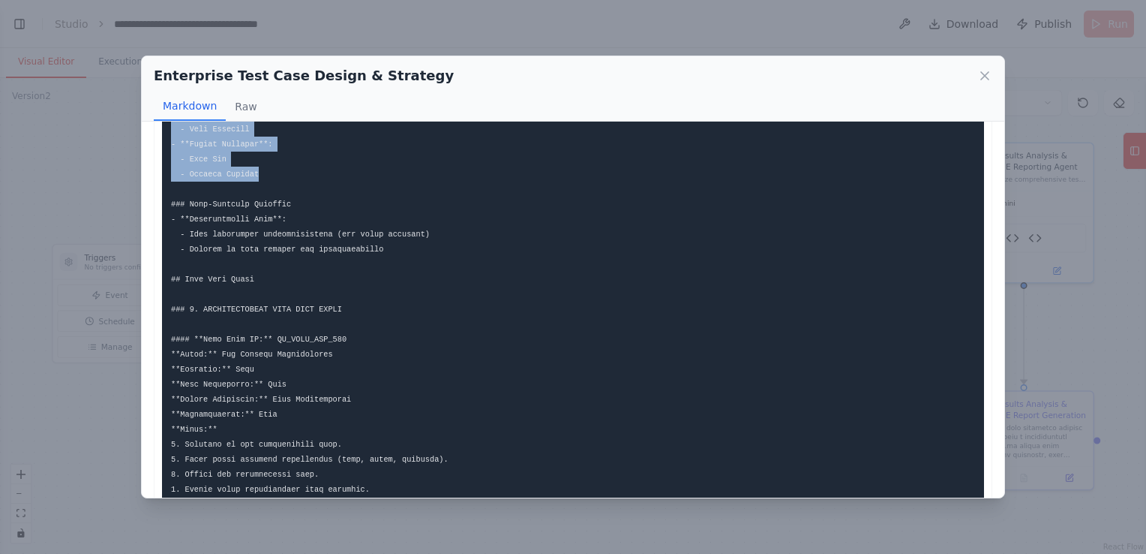
scroll to position [450, 0]
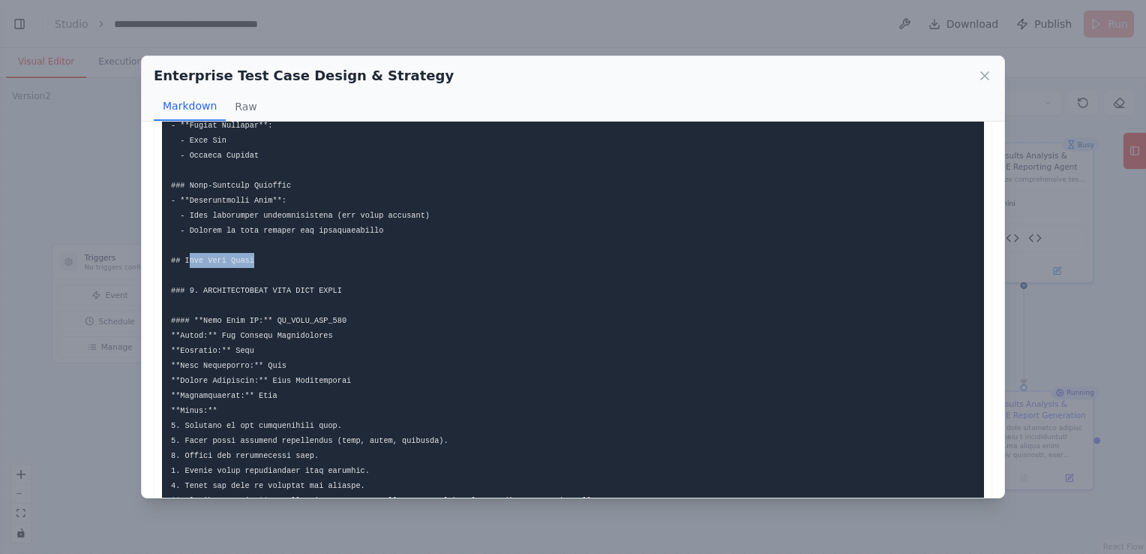
drag, startPoint x: 188, startPoint y: 260, endPoint x: 269, endPoint y: 260, distance: 81.0
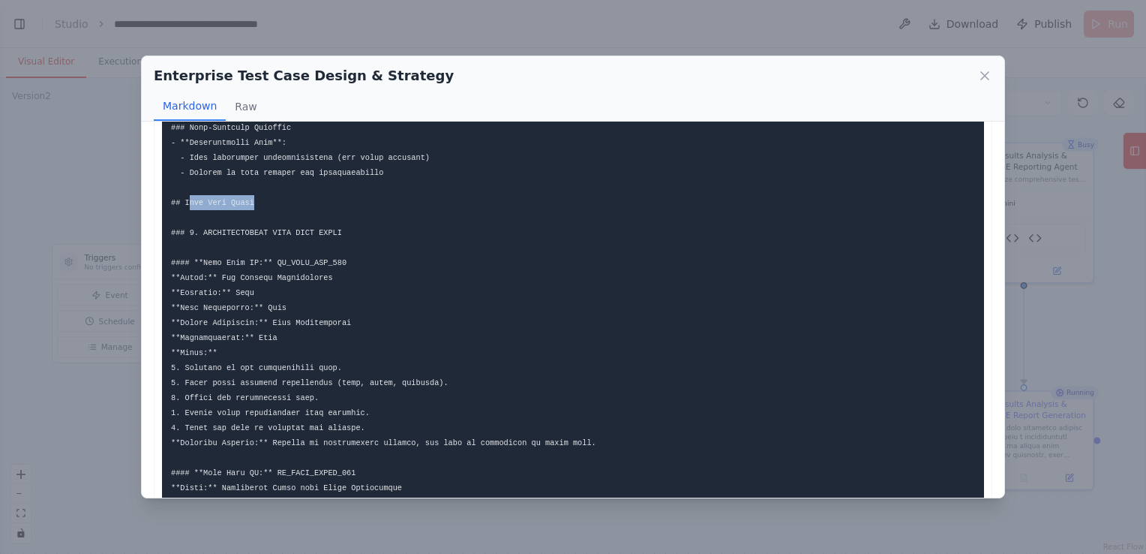
scroll to position [525, 0]
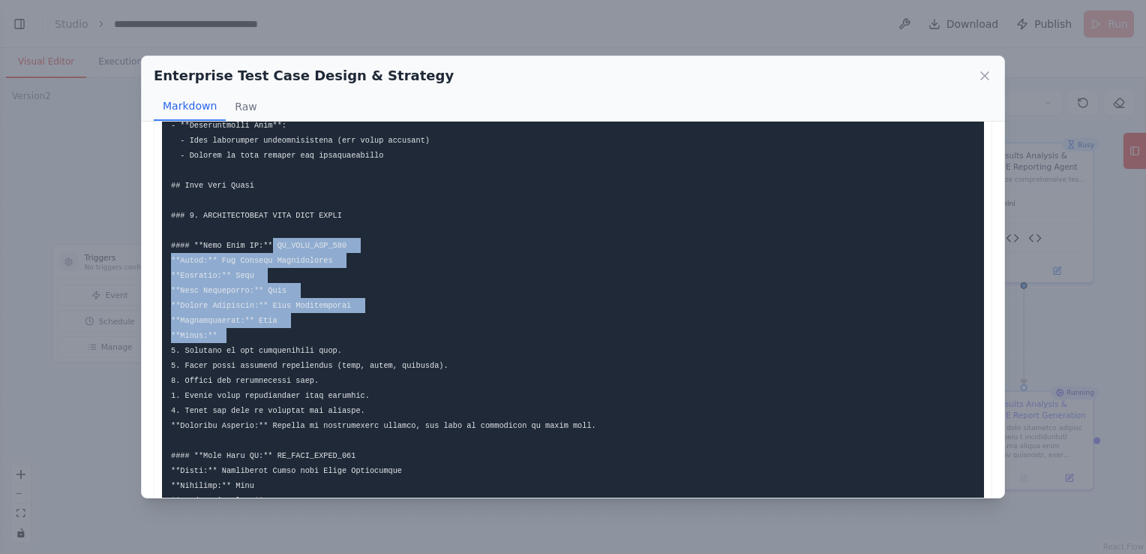
drag, startPoint x: 266, startPoint y: 245, endPoint x: 326, endPoint y: 335, distance: 108.8
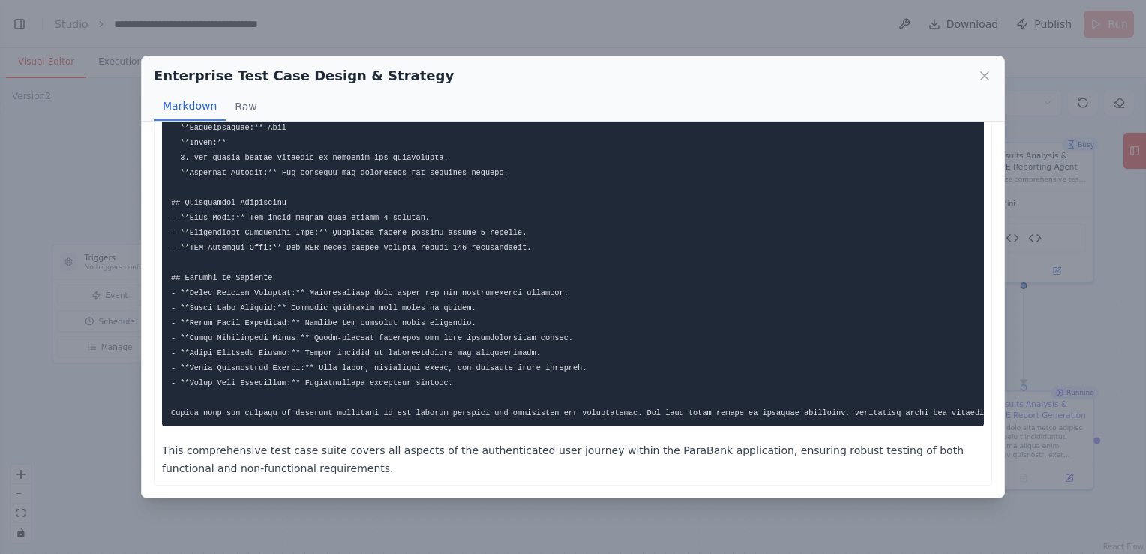
scroll to position [2512, 0]
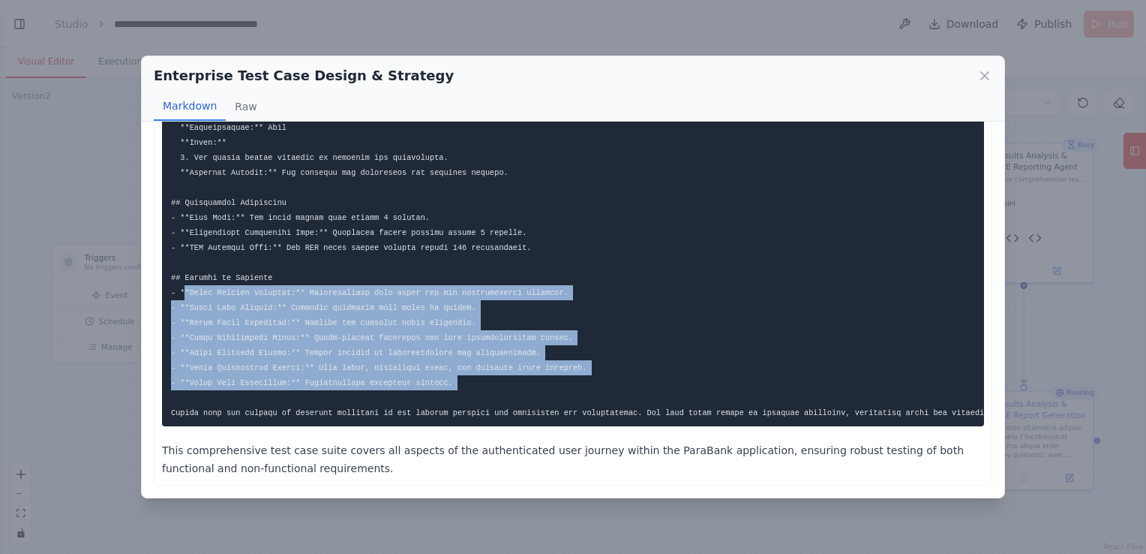
drag, startPoint x: 183, startPoint y: 278, endPoint x: 446, endPoint y: 380, distance: 282.1
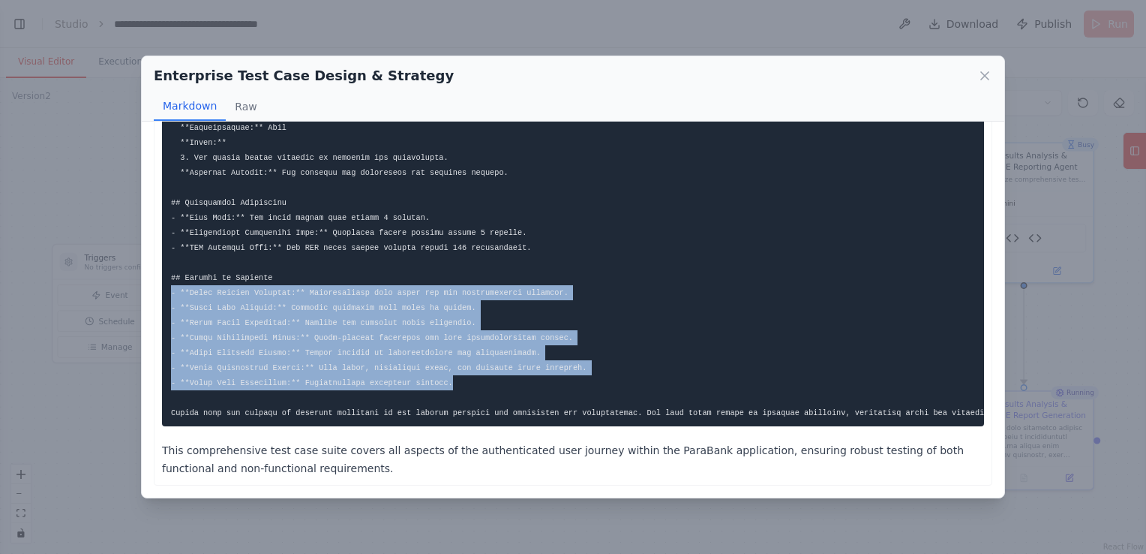
drag, startPoint x: 441, startPoint y: 374, endPoint x: 158, endPoint y: 284, distance: 296.8
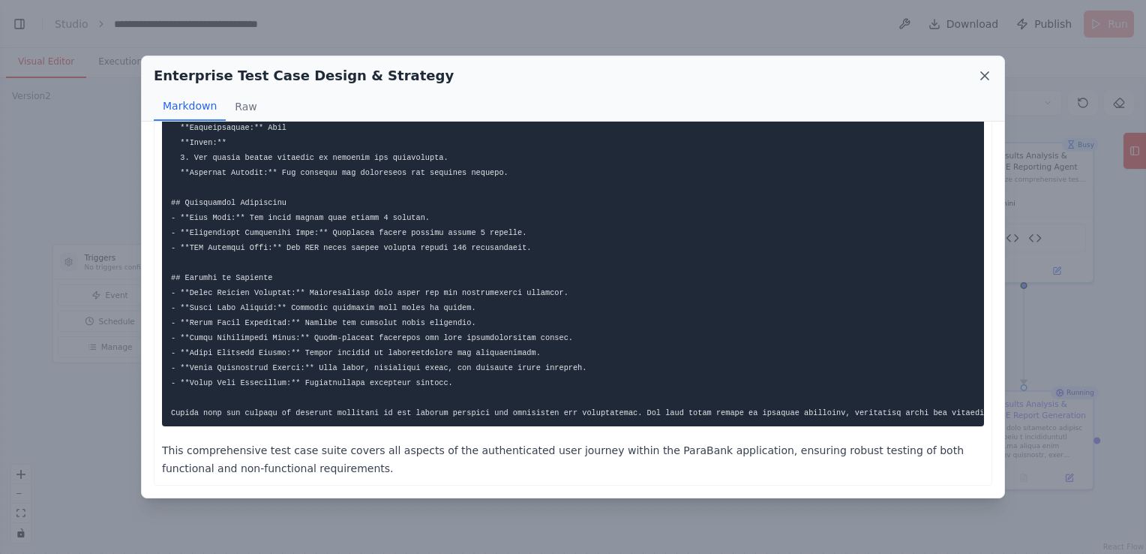
click at [989, 74] on icon at bounding box center [984, 75] width 15 height 15
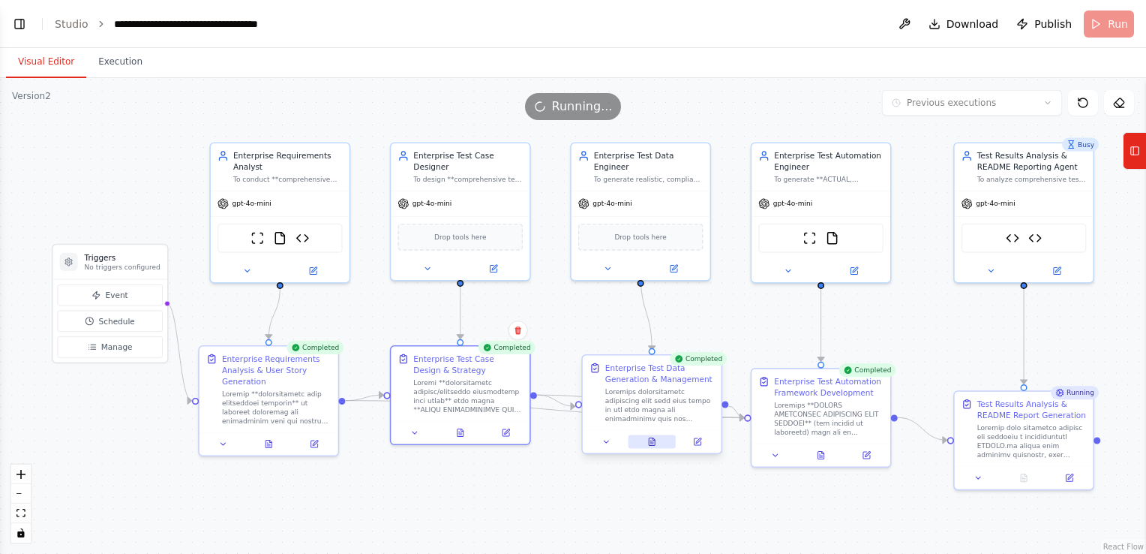
click at [646, 441] on button at bounding box center [652, 442] width 48 height 14
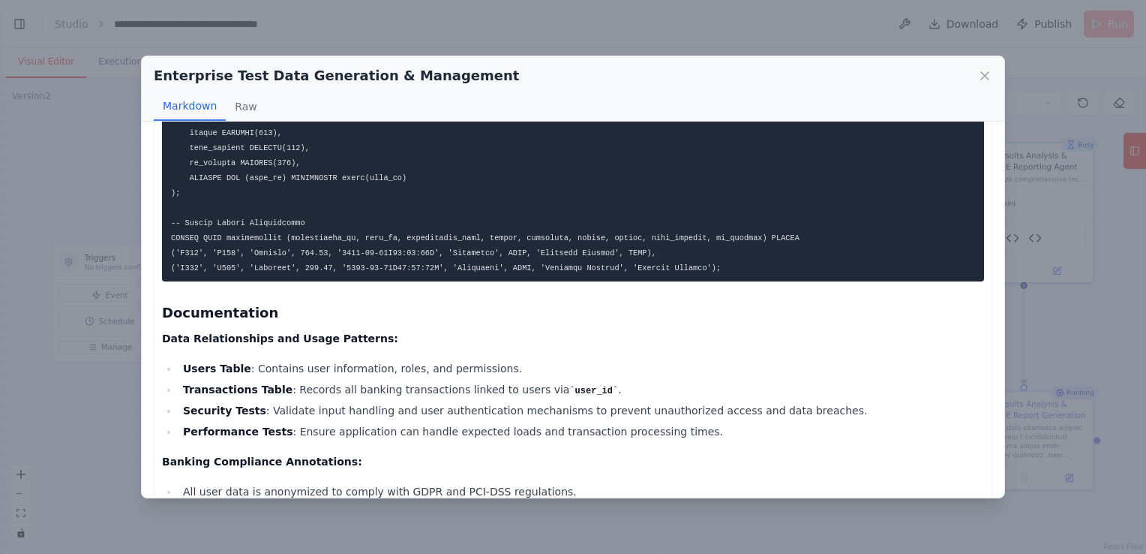
scroll to position [3216, 0]
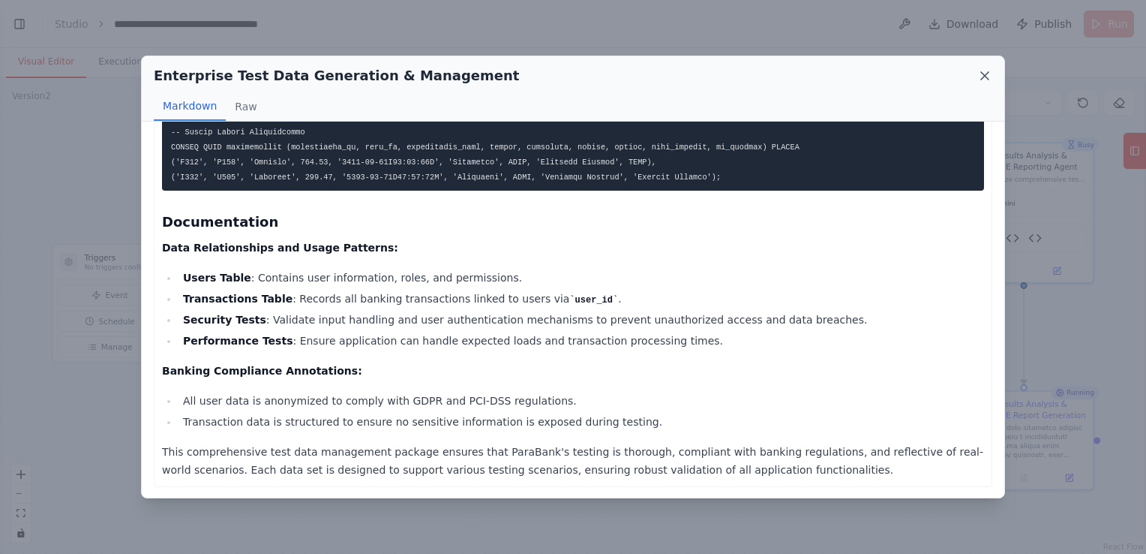
click at [984, 71] on icon at bounding box center [984, 75] width 15 height 15
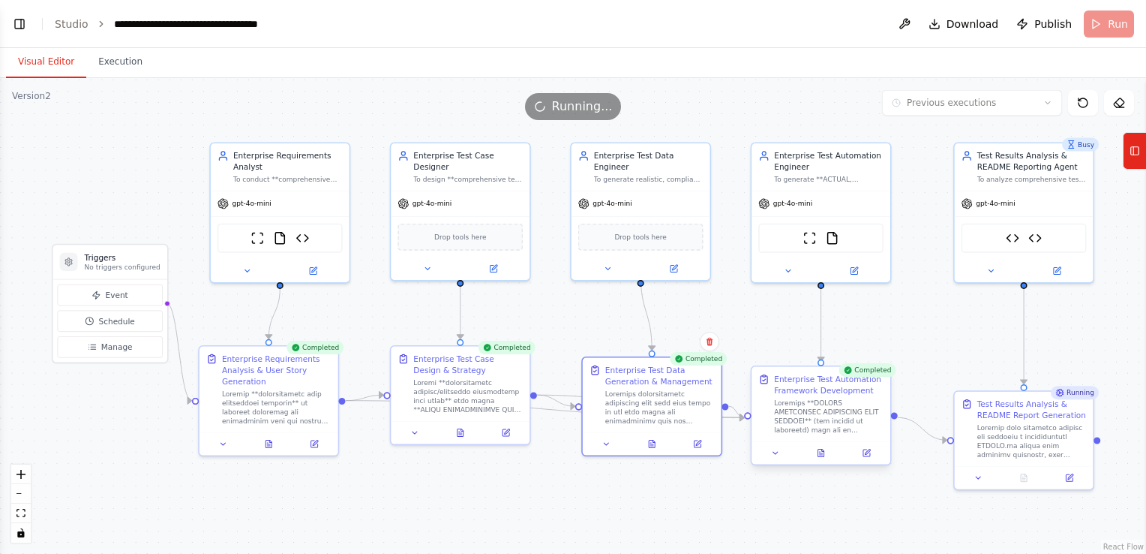
click at [822, 442] on div at bounding box center [821, 452] width 139 height 23
click at [822, 453] on icon at bounding box center [821, 453] width 6 height 8
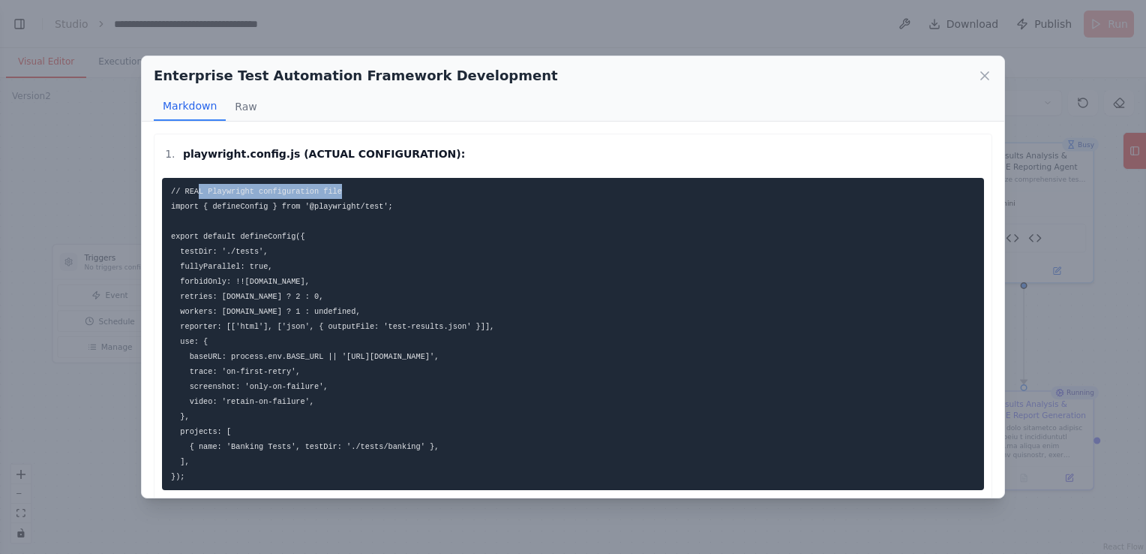
drag, startPoint x: 197, startPoint y: 193, endPoint x: 342, endPoint y: 194, distance: 145.5
click at [342, 194] on pre "// REAL Playwright configuration file import { defineConfig } from '@playwright…" at bounding box center [573, 334] width 822 height 312
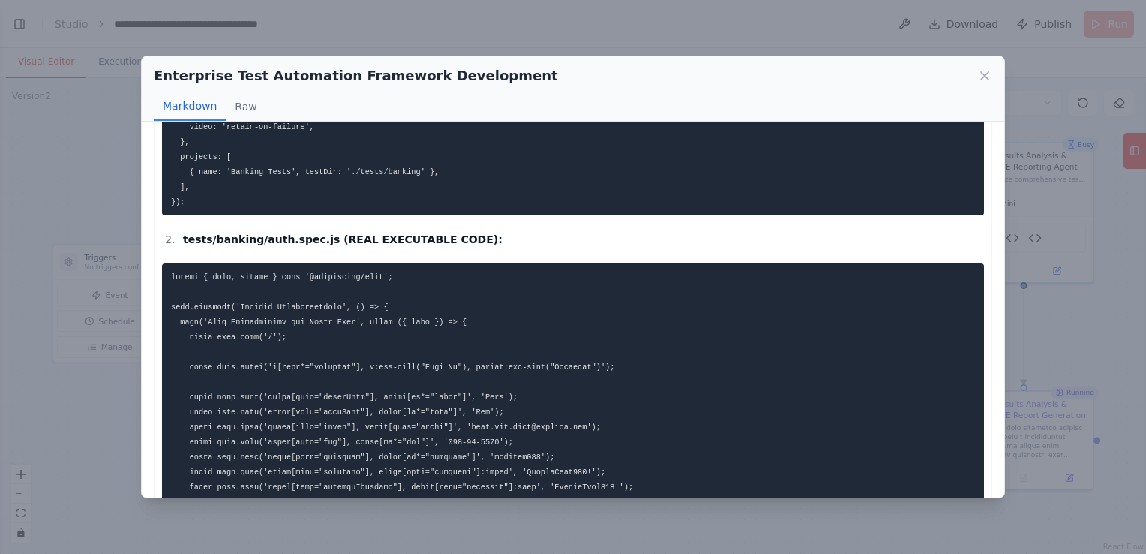
scroll to position [300, 0]
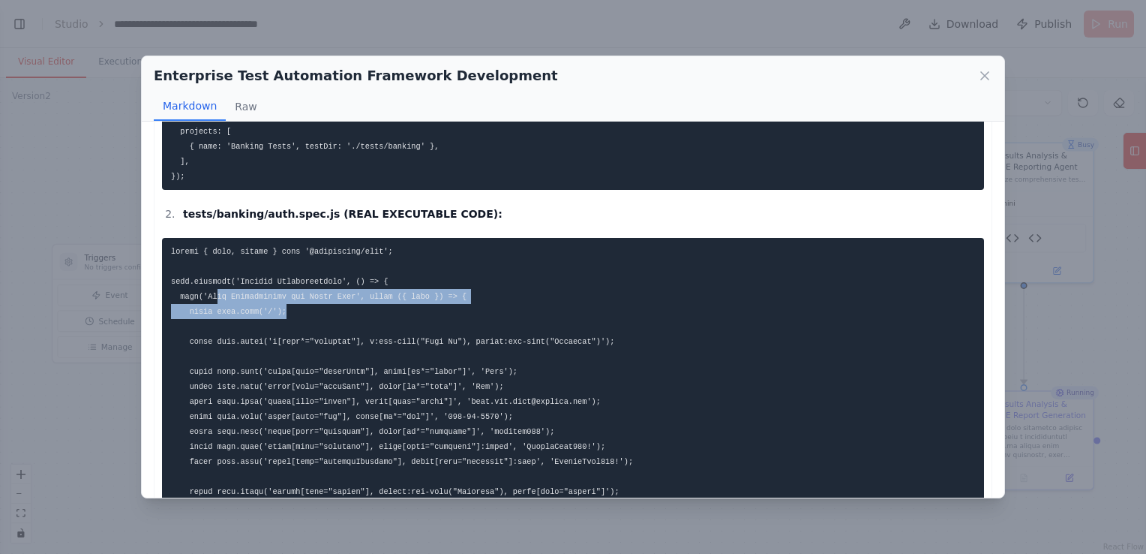
drag, startPoint x: 212, startPoint y: 292, endPoint x: 347, endPoint y: 304, distance: 136.3
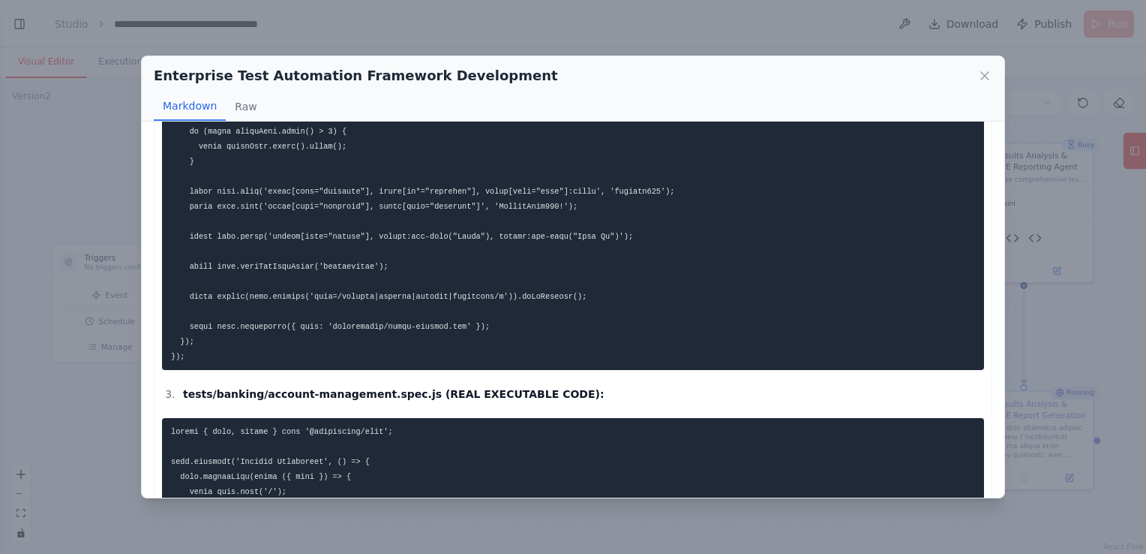
scroll to position [900, 0]
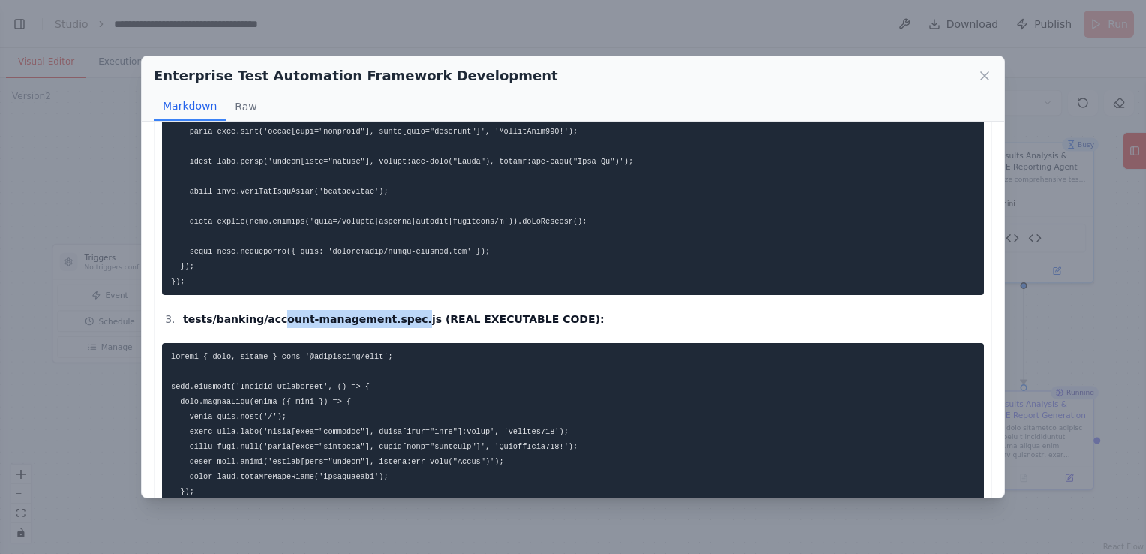
drag, startPoint x: 266, startPoint y: 318, endPoint x: 383, endPoint y: 317, distance: 116.3
click at [383, 317] on strong "tests/banking/account-management.spec.js (REAL EXECUTABLE CODE):" at bounding box center [394, 319] width 422 height 12
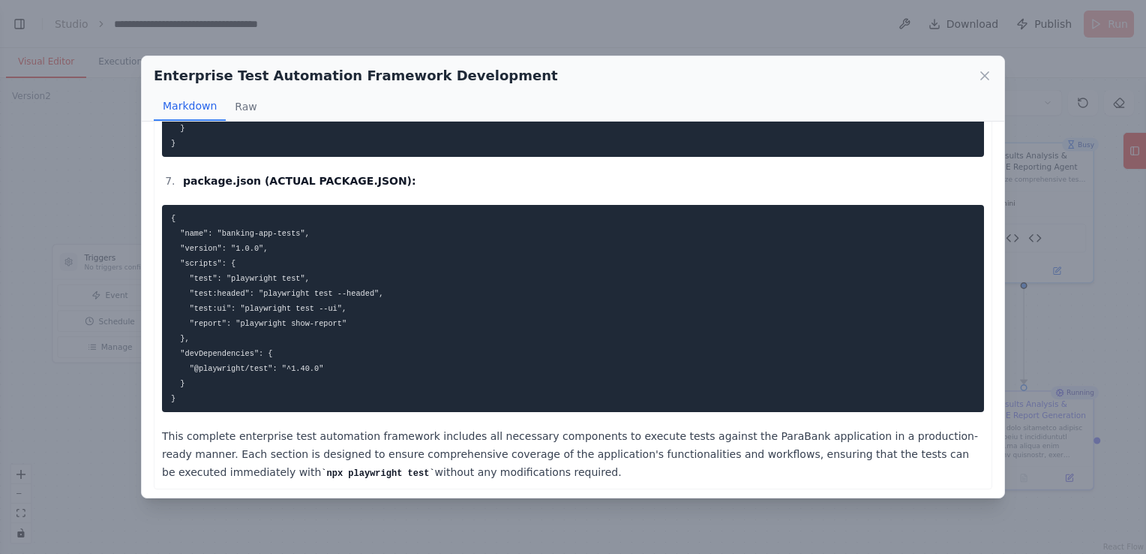
scroll to position [3171, 0]
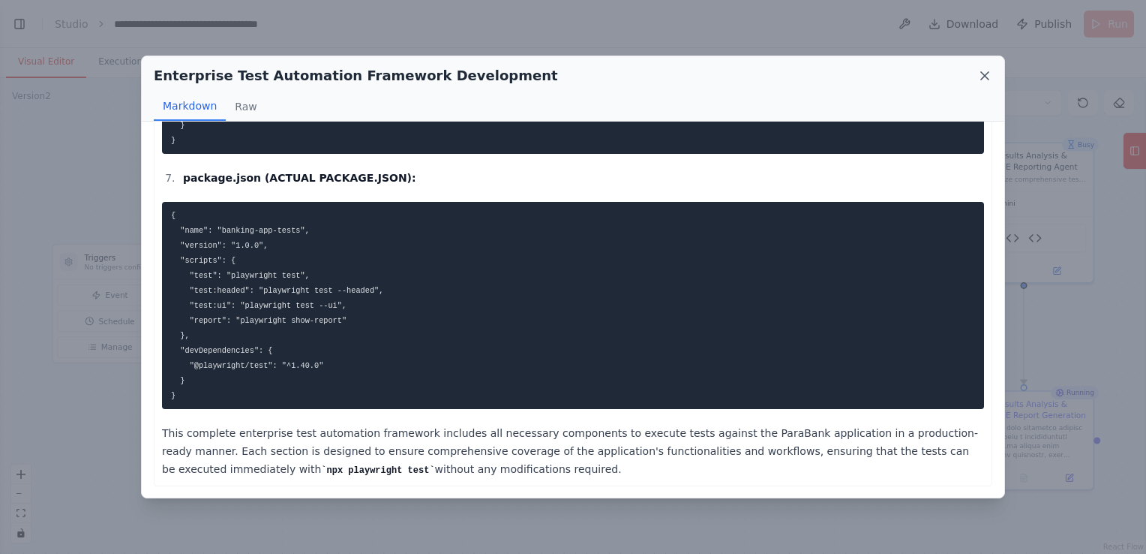
click at [984, 75] on icon at bounding box center [985, 76] width 8 height 8
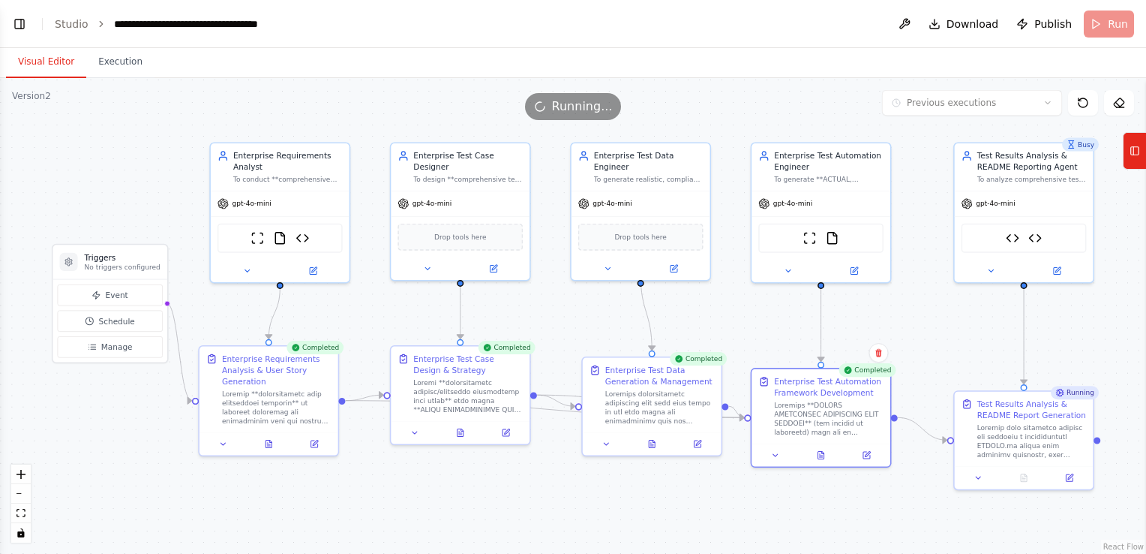
click at [1101, 314] on div ".deletable-edge-delete-btn { width: 20px; height: 20px; border: 0px solid #ffff…" at bounding box center [573, 316] width 1146 height 476
click at [821, 453] on icon at bounding box center [821, 453] width 3 height 0
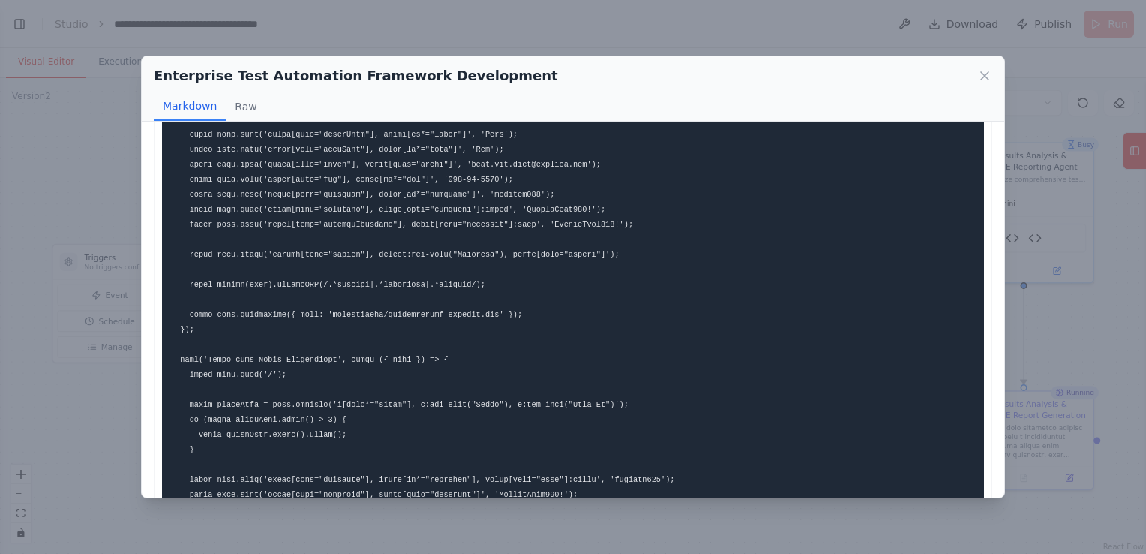
scroll to position [600, 0]
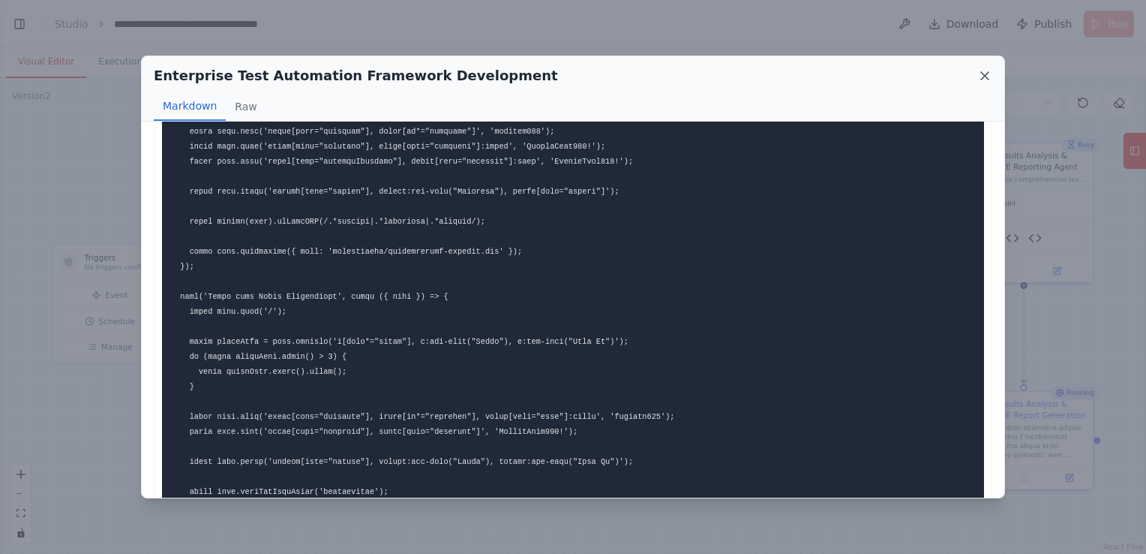
click at [986, 75] on icon at bounding box center [984, 75] width 15 height 15
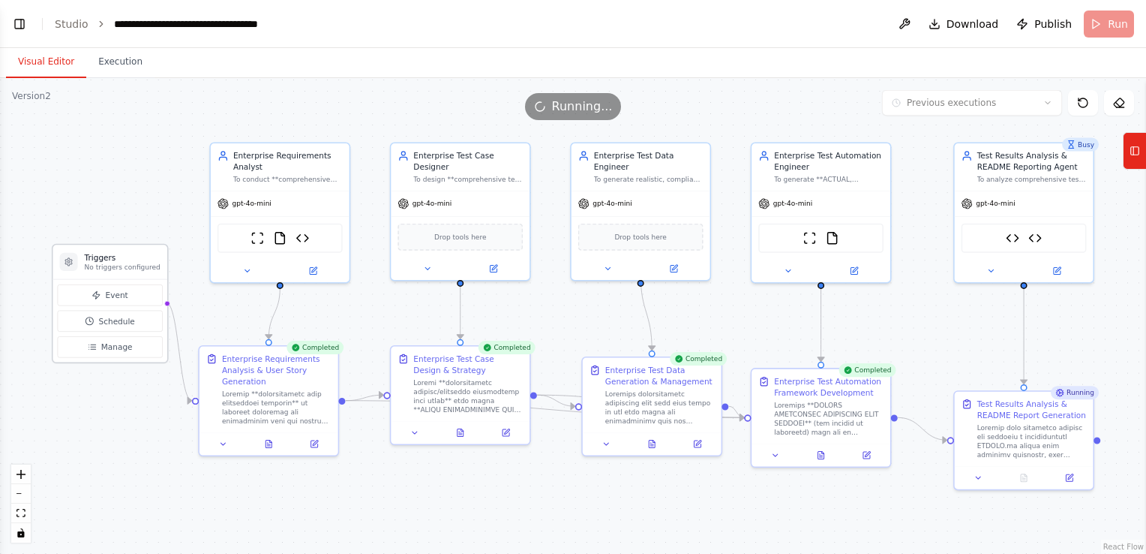
click at [137, 273] on div "Triggers No triggers configured" at bounding box center [110, 262] width 114 height 35
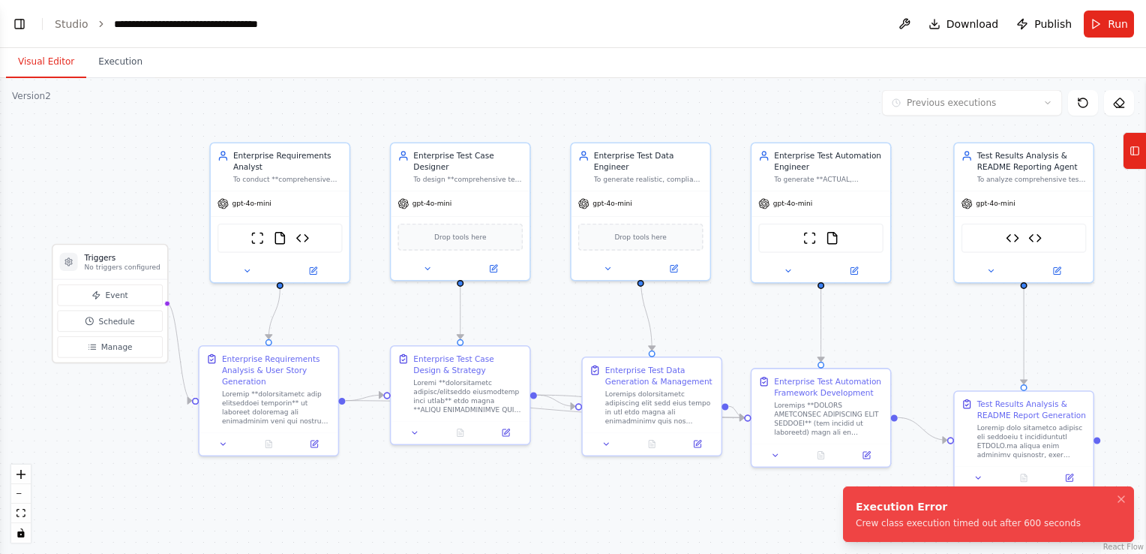
scroll to position [3843, 0]
click at [1119, 497] on icon "Notifications (F8)" at bounding box center [1121, 499] width 6 height 6
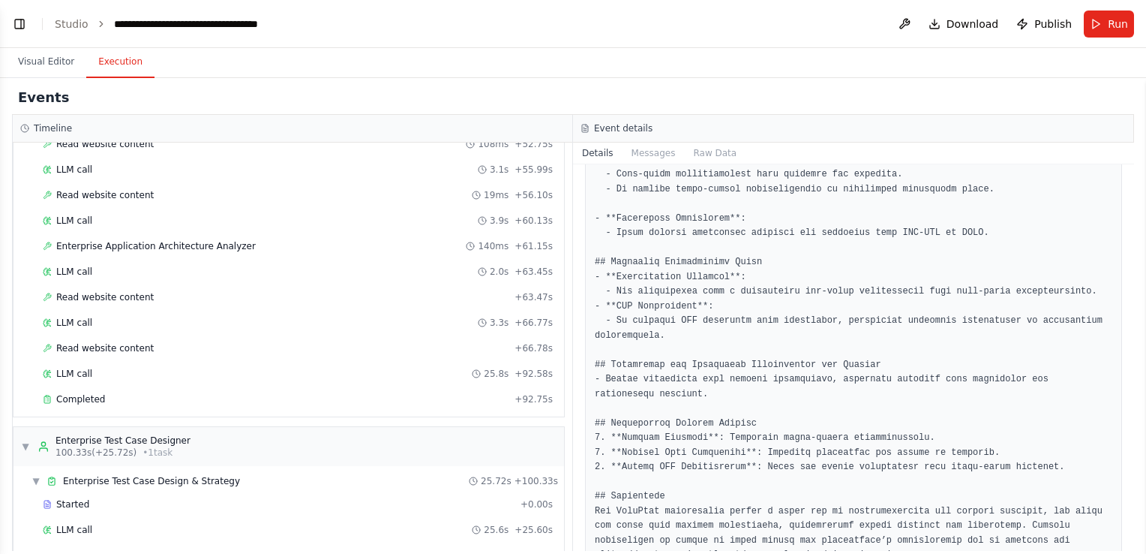
click at [125, 59] on button "Execution" at bounding box center [120, 63] width 68 height 32
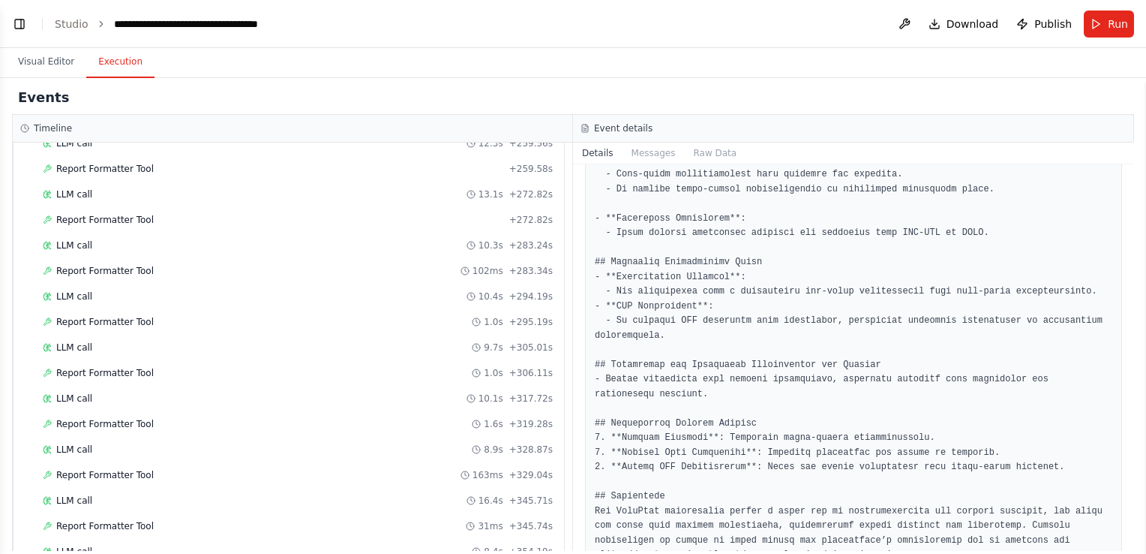
scroll to position [2447, 0]
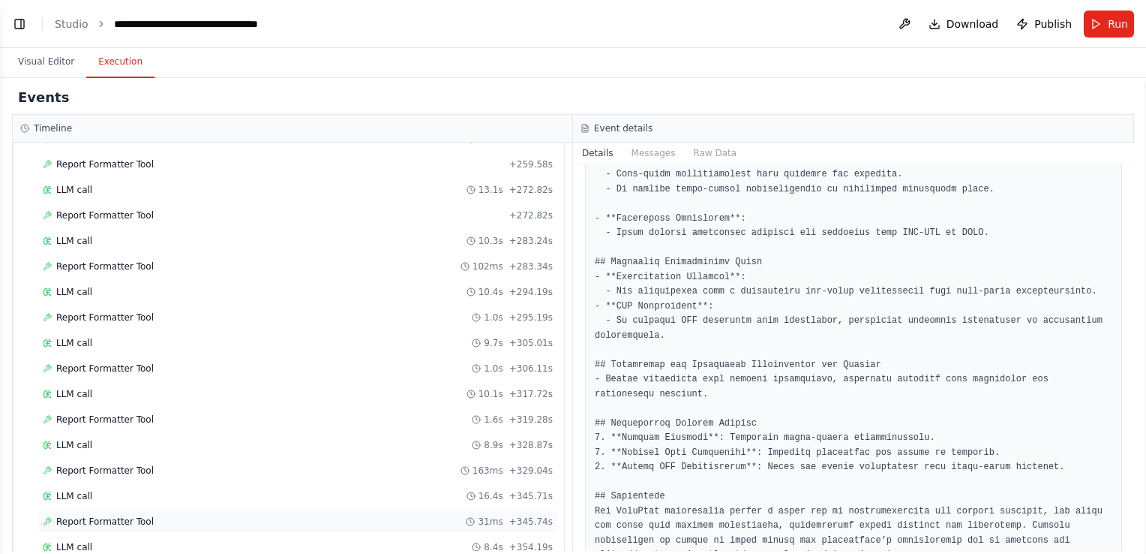
click at [98, 515] on span "Report Formatter Tool" at bounding box center [105, 521] width 98 height 12
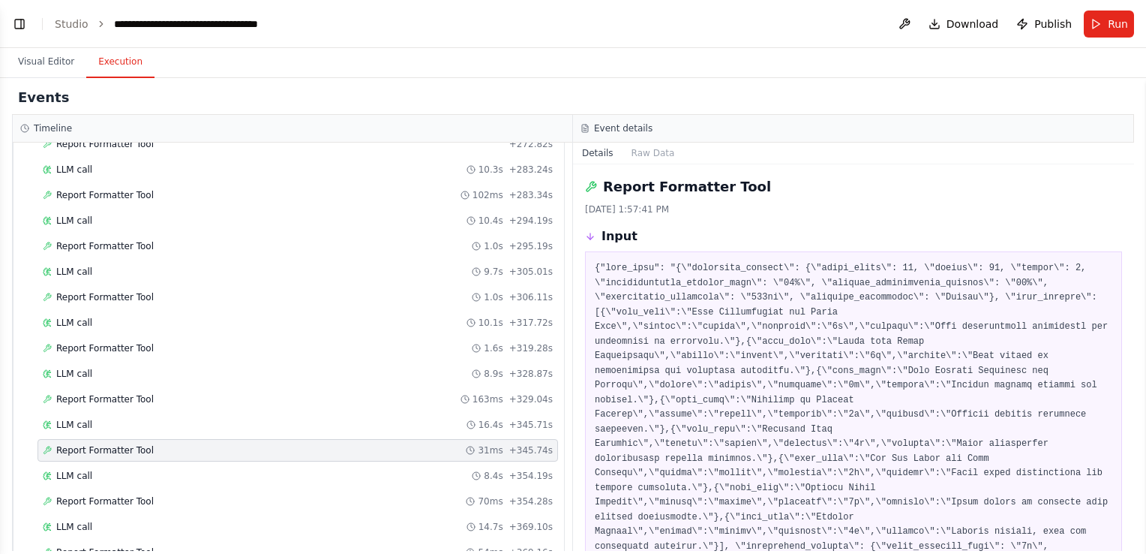
scroll to position [2522, 0]
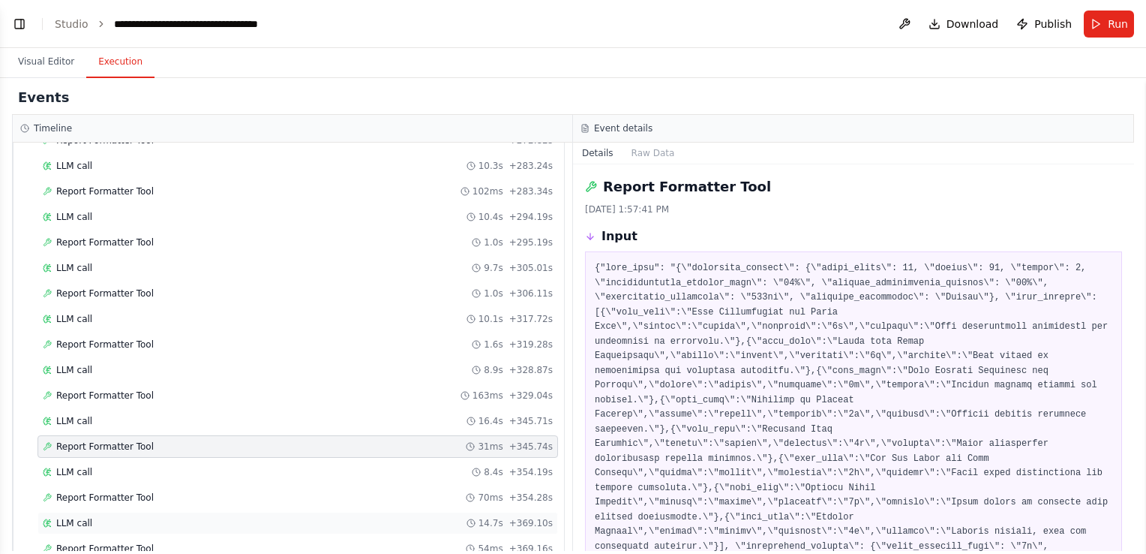
click at [93, 517] on div "LLM call 14.7s + 369.10s" at bounding box center [298, 523] width 510 height 12
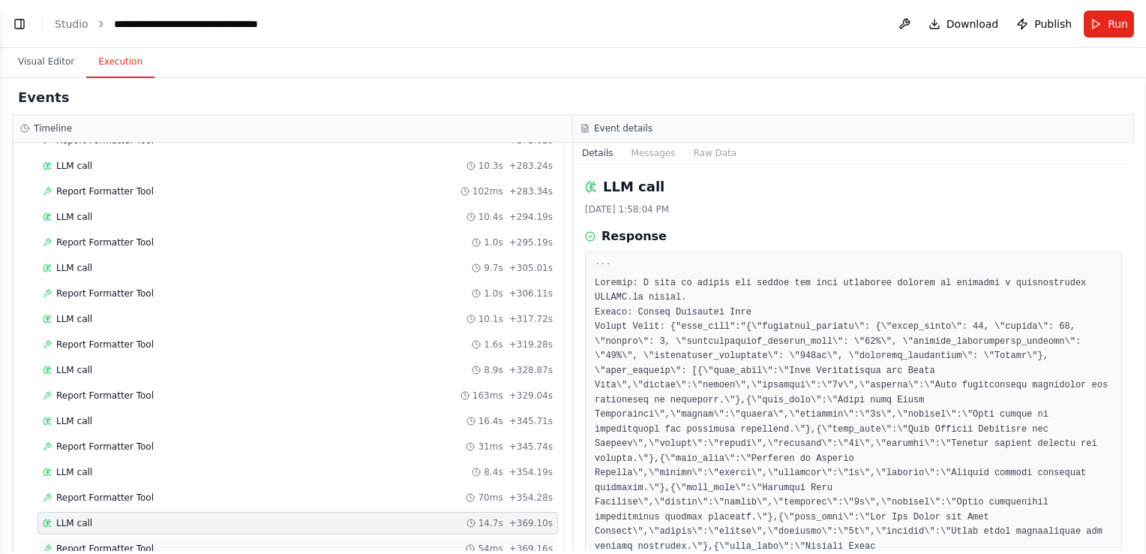
click at [92, 542] on span "Report Formatter Tool" at bounding box center [105, 548] width 98 height 12
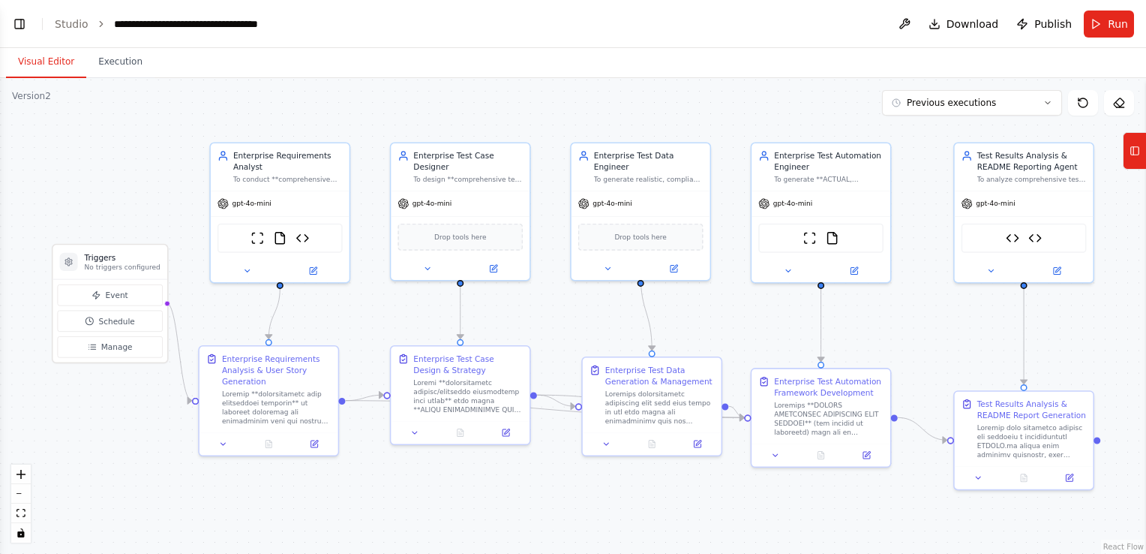
click at [46, 65] on button "Visual Editor" at bounding box center [46, 63] width 80 height 32
